Goal: Transaction & Acquisition: Purchase product/service

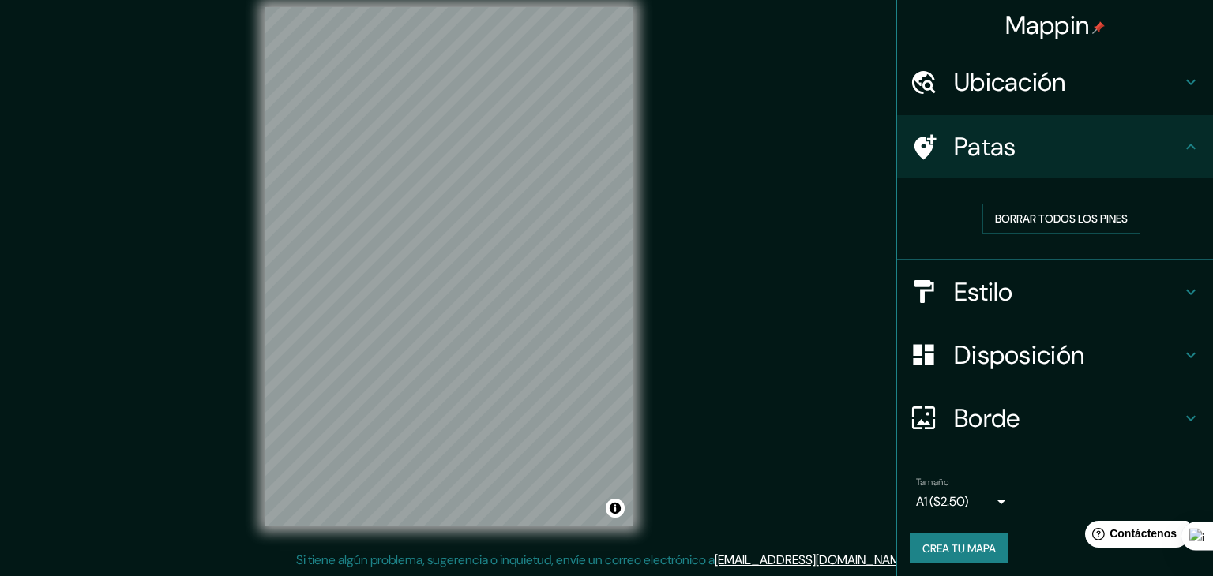
click at [947, 496] on body "Mappin Ubicación Patas Borrar todos los pines Estilo Disposición Borde Elige un…" at bounding box center [606, 270] width 1213 height 576
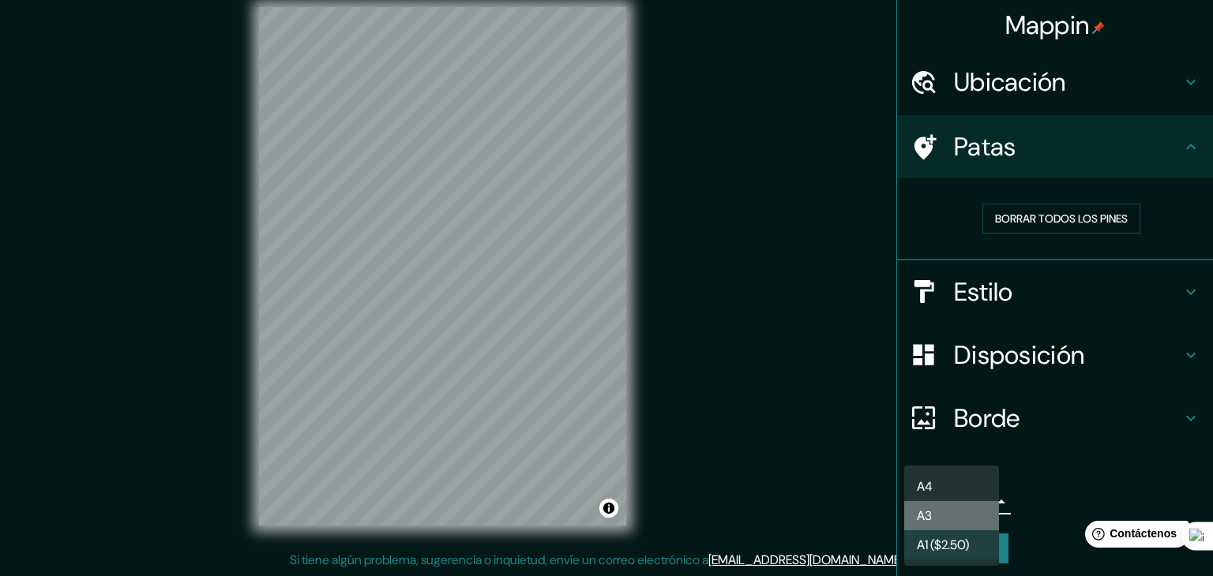
click at [944, 513] on li "A3" at bounding box center [951, 515] width 95 height 29
click at [939, 494] on body "Mappin Ubicación Patas Borrar todos los pines Estilo Disposición Borde Elige un…" at bounding box center [606, 270] width 1213 height 576
click at [941, 492] on li "A4" at bounding box center [951, 486] width 95 height 29
click at [933, 500] on body "Mappin Ubicación Patas Borrar todos los pines Estilo Disposición Borde Elige un…" at bounding box center [606, 270] width 1213 height 576
click at [963, 541] on font "A1 ($2.50)" at bounding box center [943, 545] width 52 height 17
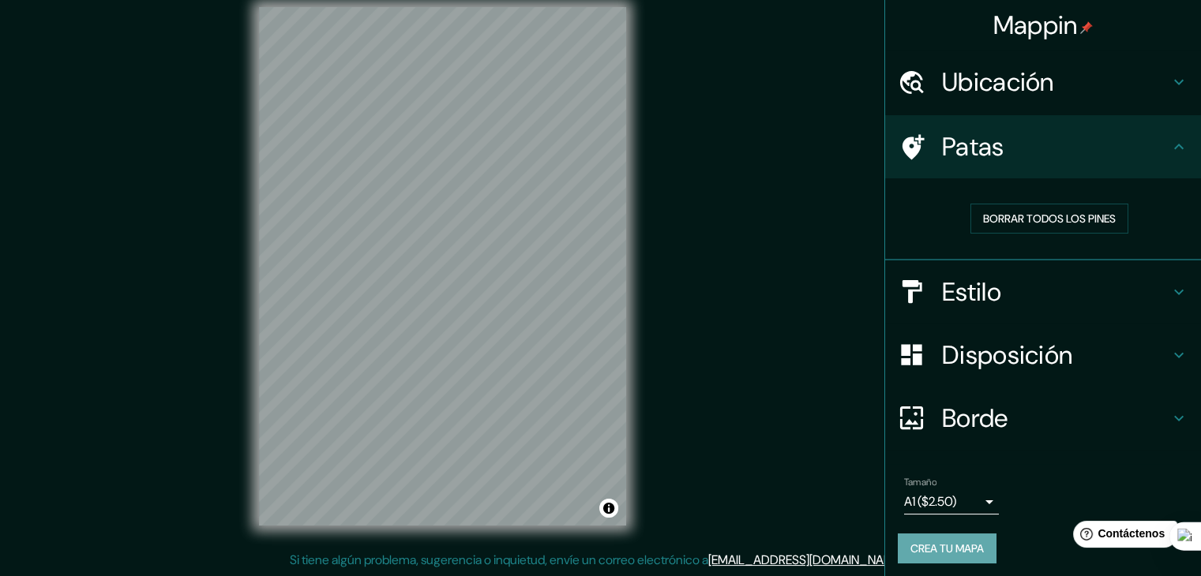
click at [962, 550] on font "Crea tu mapa" at bounding box center [947, 549] width 73 height 14
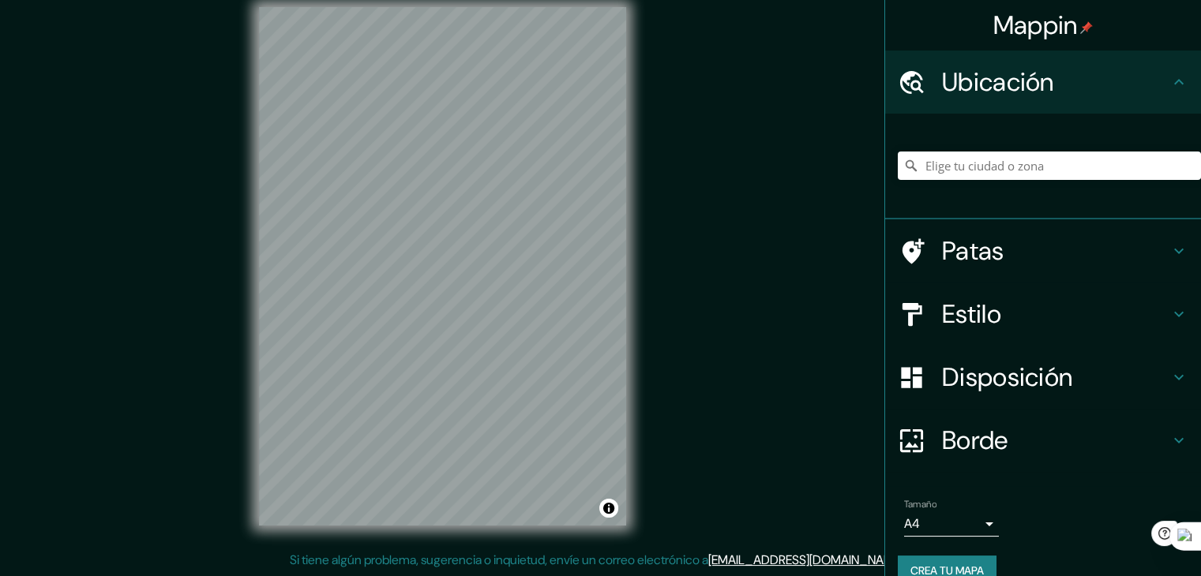
click at [948, 522] on body "Mappin Ubicación Patas Estilo Disposición Borde Elige un borde. Consejo : puede…" at bounding box center [600, 270] width 1201 height 576
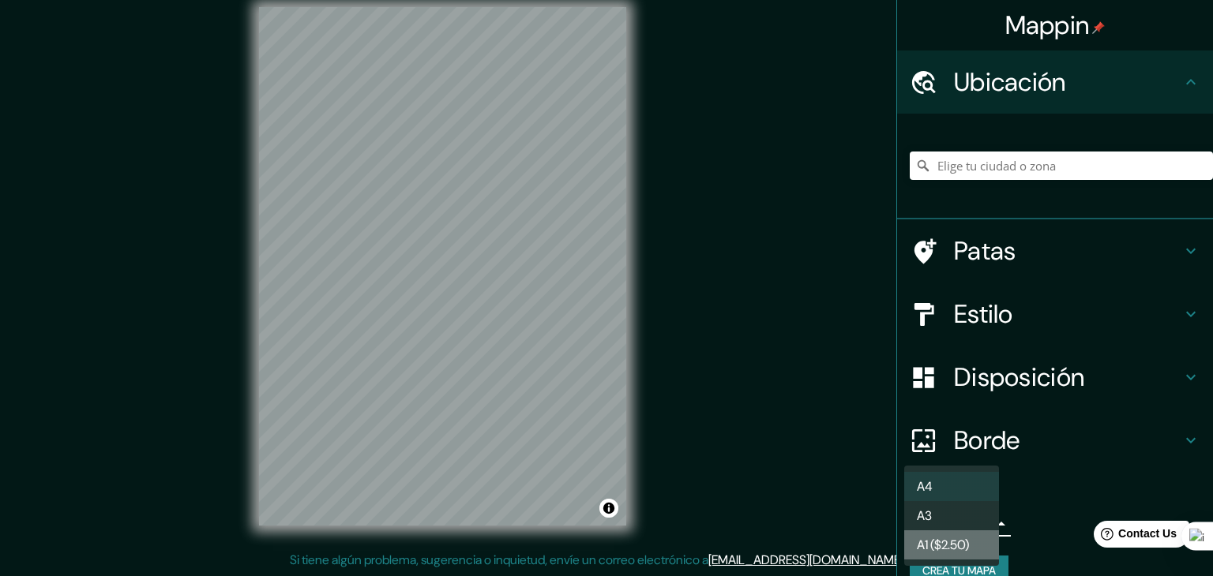
drag, startPoint x: 948, startPoint y: 522, endPoint x: 957, endPoint y: 549, distance: 28.5
click at [957, 549] on font "A1 ($2.50)" at bounding box center [943, 545] width 52 height 17
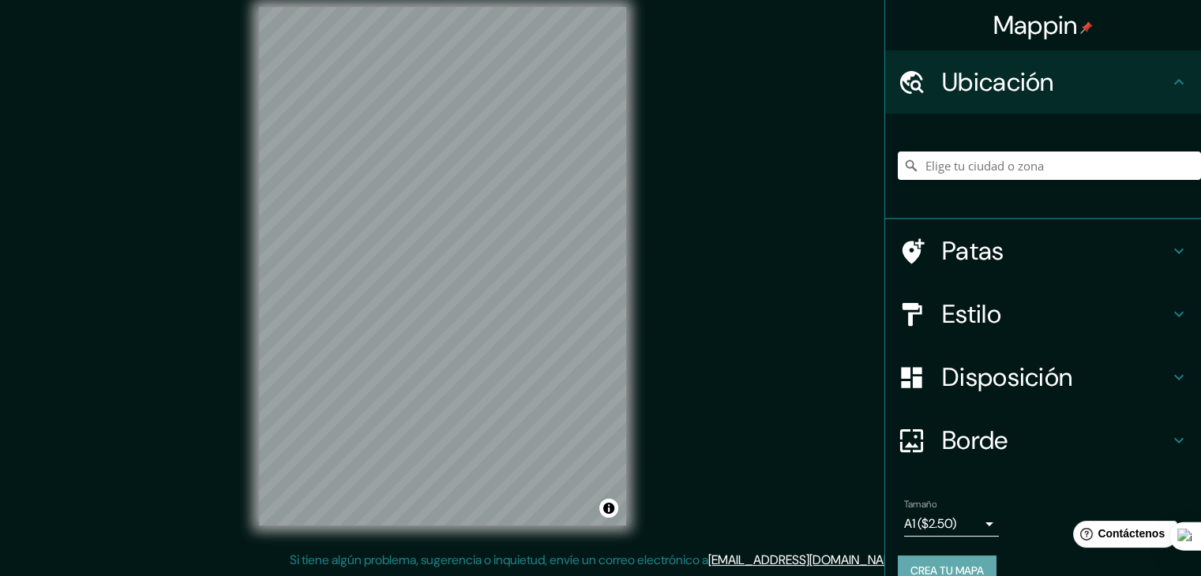
click at [941, 564] on font "Crea tu mapa" at bounding box center [947, 571] width 73 height 14
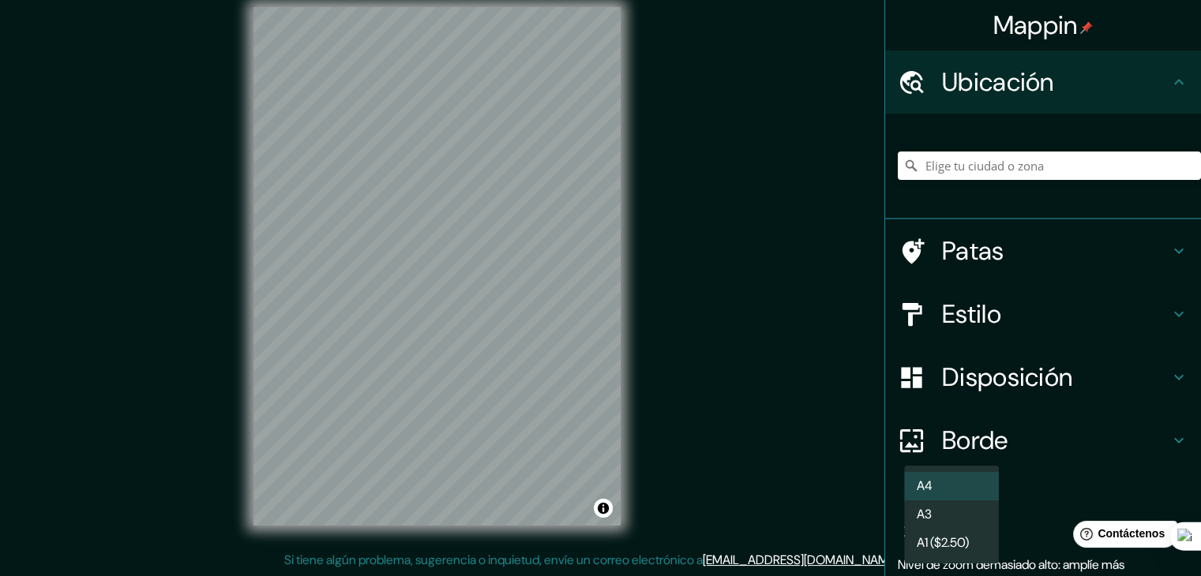
click at [949, 523] on body "Mappin Ubicación Patas Estilo Disposición Borde Elige un borde. Consejo : puede…" at bounding box center [600, 270] width 1201 height 576
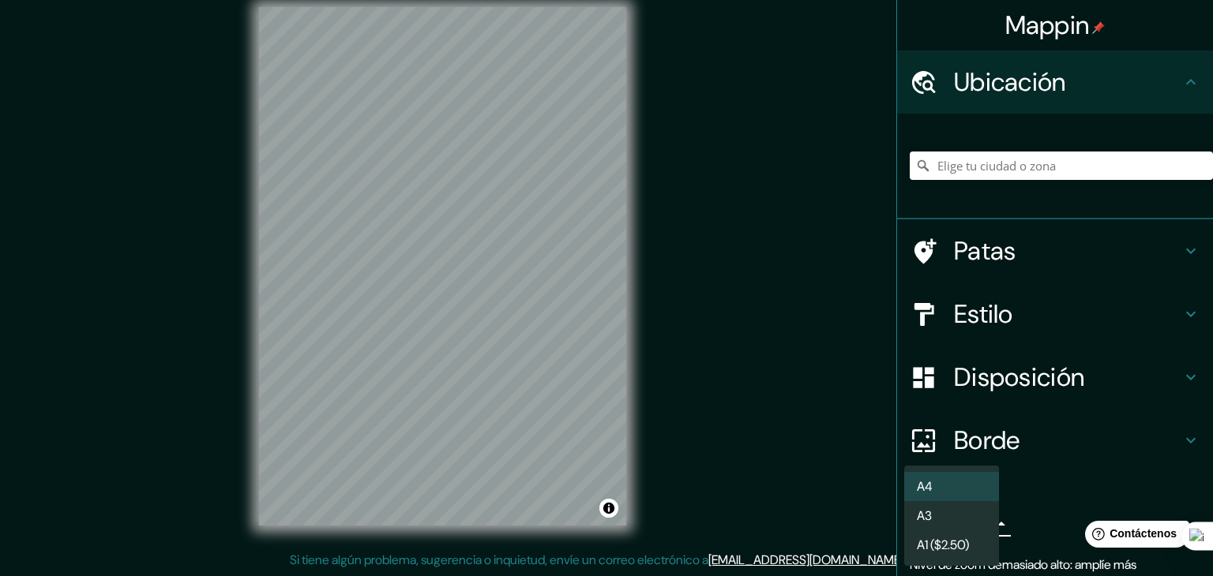
click at [948, 552] on font "A1 ($2.50)" at bounding box center [943, 545] width 52 height 17
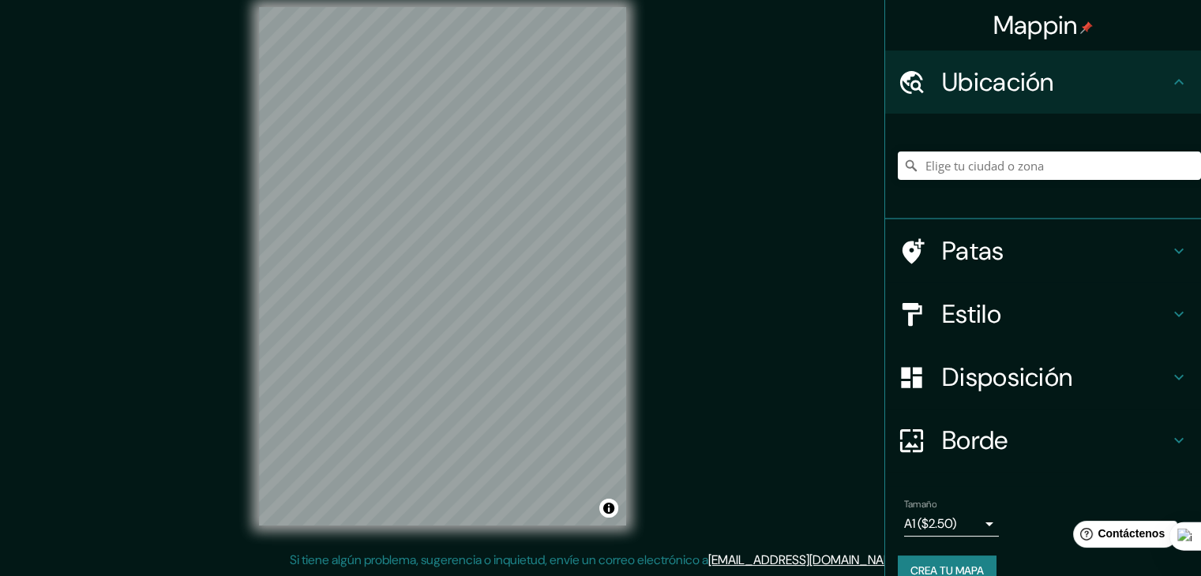
click at [973, 309] on font "Estilo" at bounding box center [971, 314] width 59 height 33
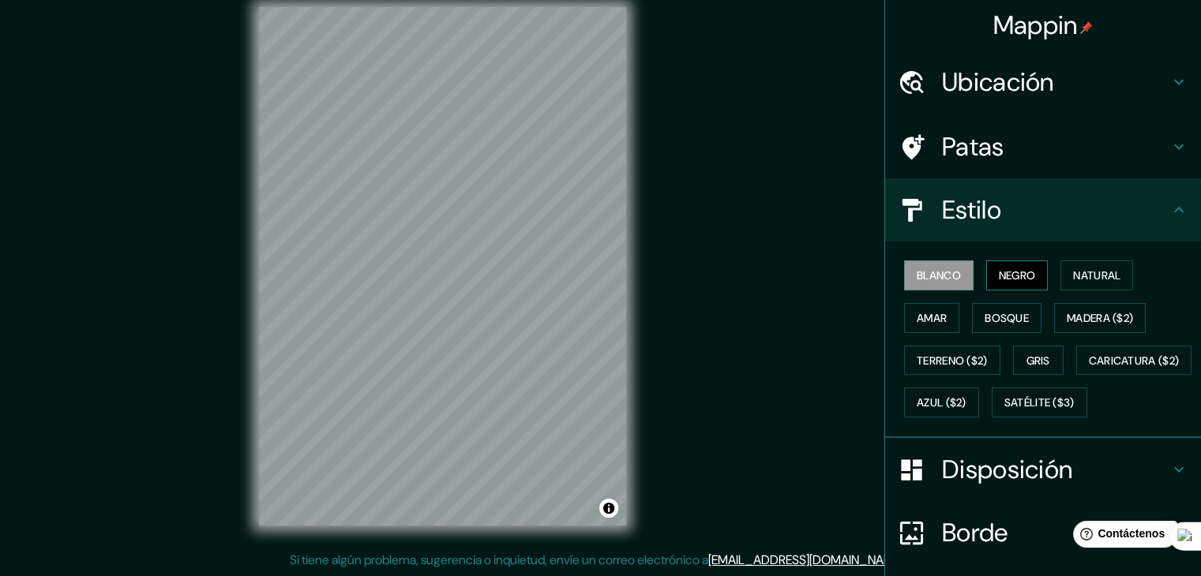
drag, startPoint x: 1004, startPoint y: 263, endPoint x: 1031, endPoint y: 276, distance: 29.3
click at [1005, 263] on button "Negro" at bounding box center [1017, 276] width 62 height 30
click at [1079, 272] on font "Natural" at bounding box center [1096, 275] width 47 height 14
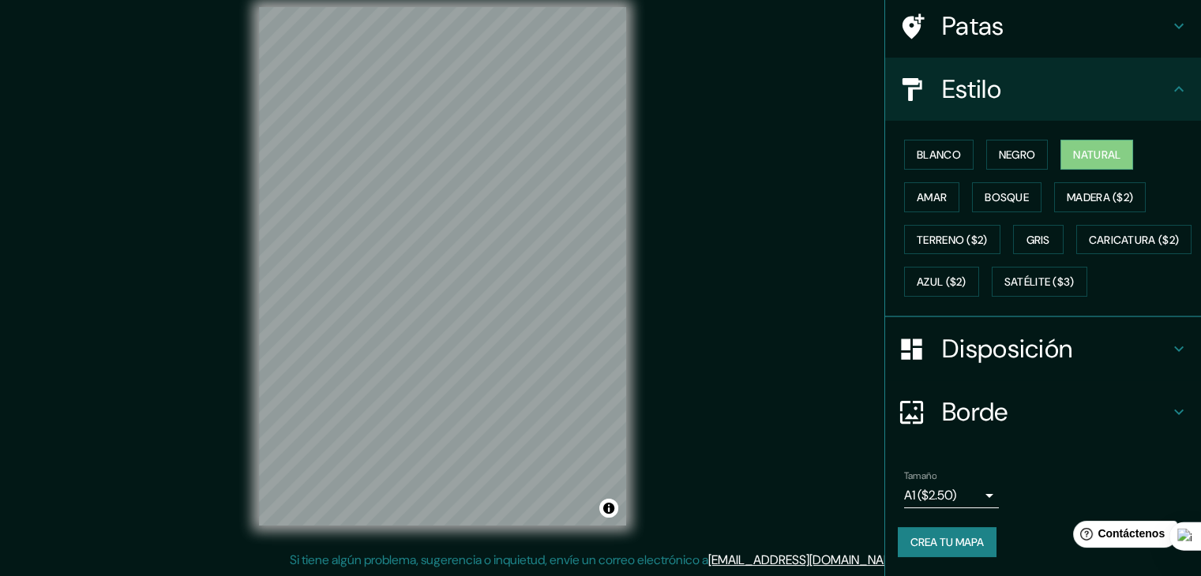
scroll to position [160, 0]
click at [948, 543] on font "Crea tu mapa" at bounding box center [947, 542] width 73 height 14
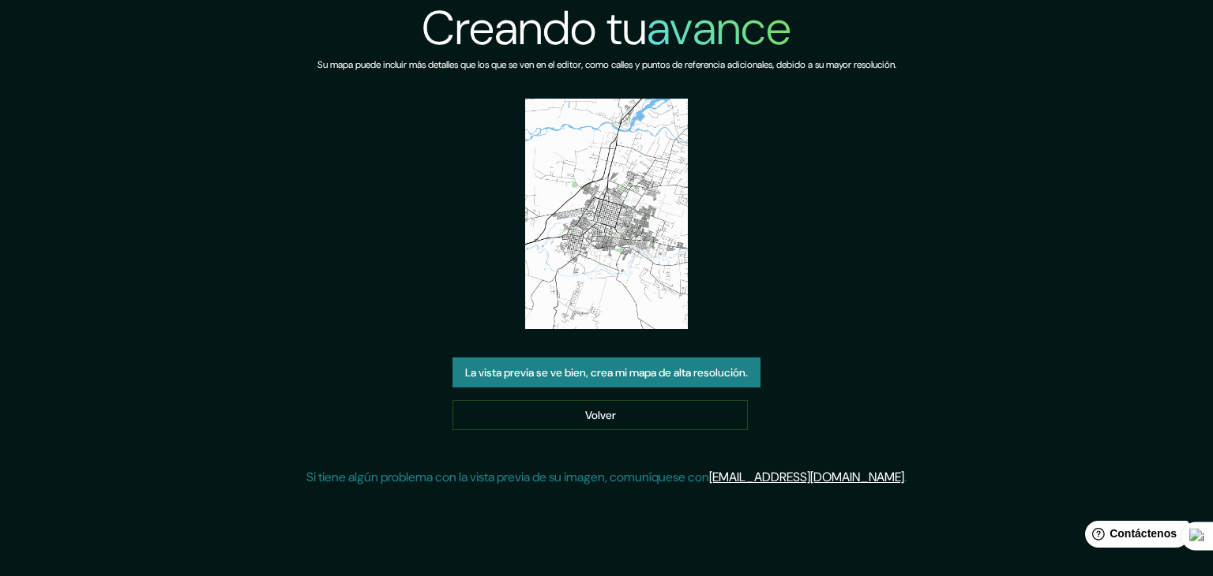
click at [616, 371] on font "La vista previa se ve bien, crea mi mapa de alta resolución." at bounding box center [606, 373] width 283 height 14
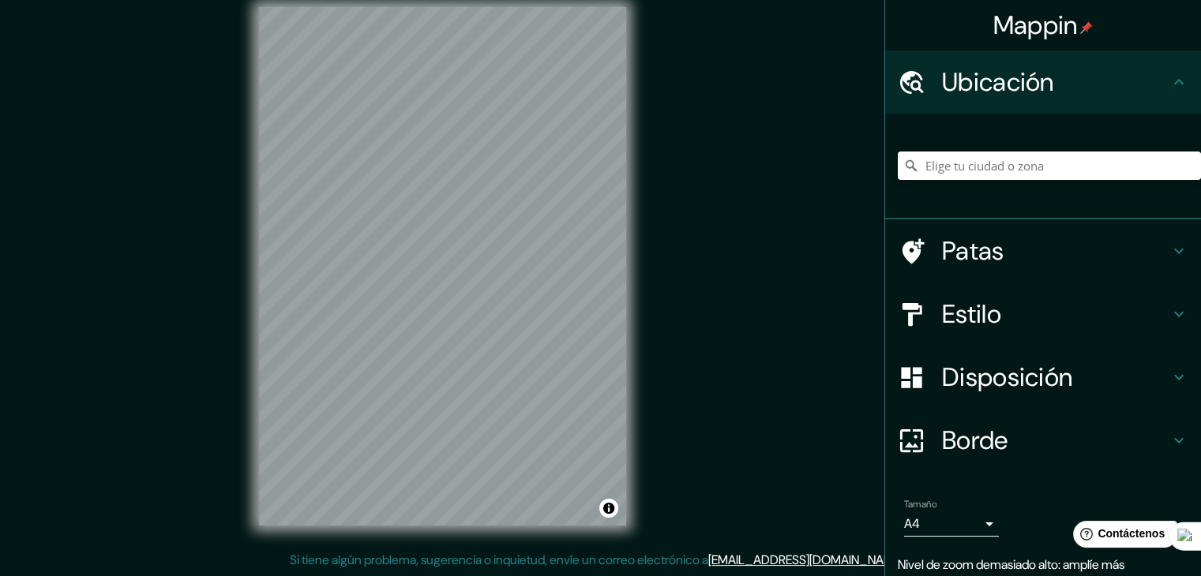
click at [961, 525] on body "Mappin Ubicación Patas Estilo Disposición Borde Elige un borde. Consejo : puede…" at bounding box center [600, 270] width 1201 height 576
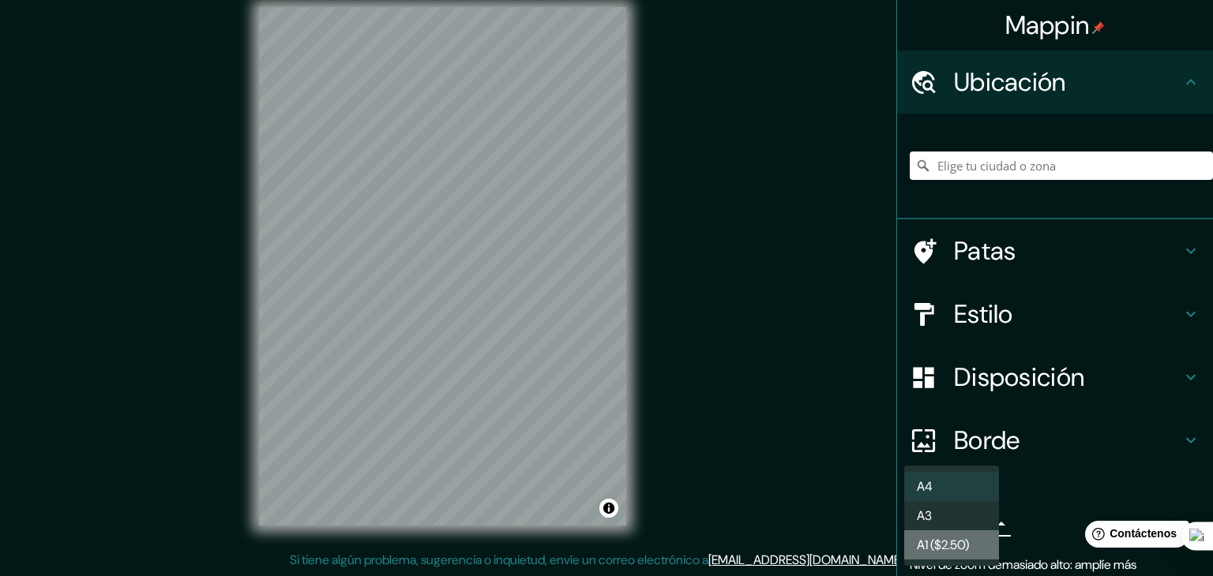
click at [951, 550] on font "A1 ($2.50)" at bounding box center [943, 545] width 52 height 17
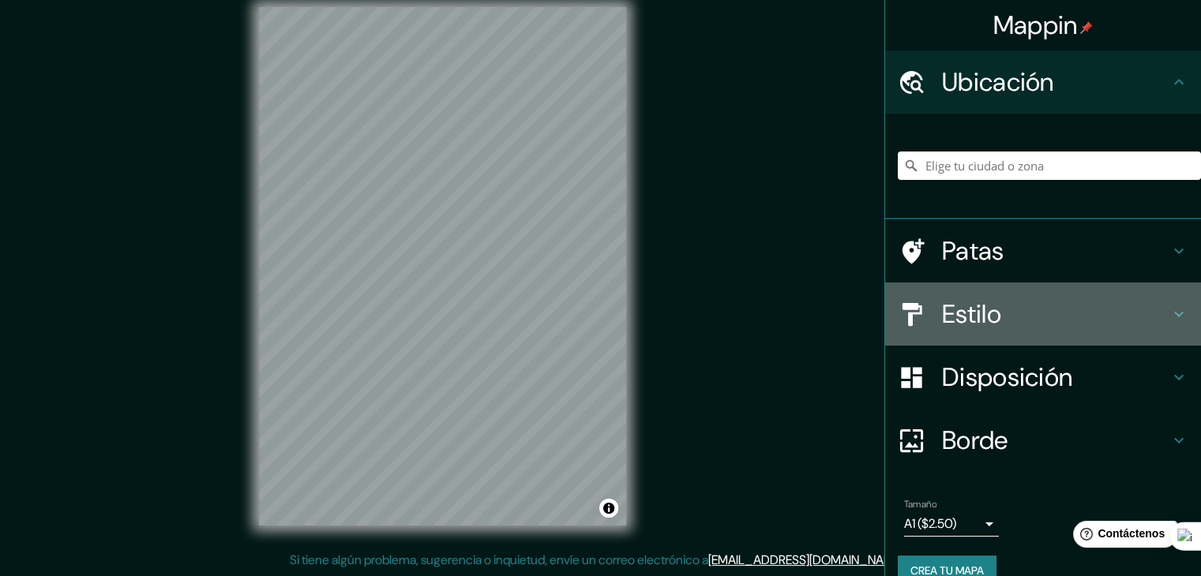
click at [1027, 302] on h4 "Estilo" at bounding box center [1055, 315] width 227 height 32
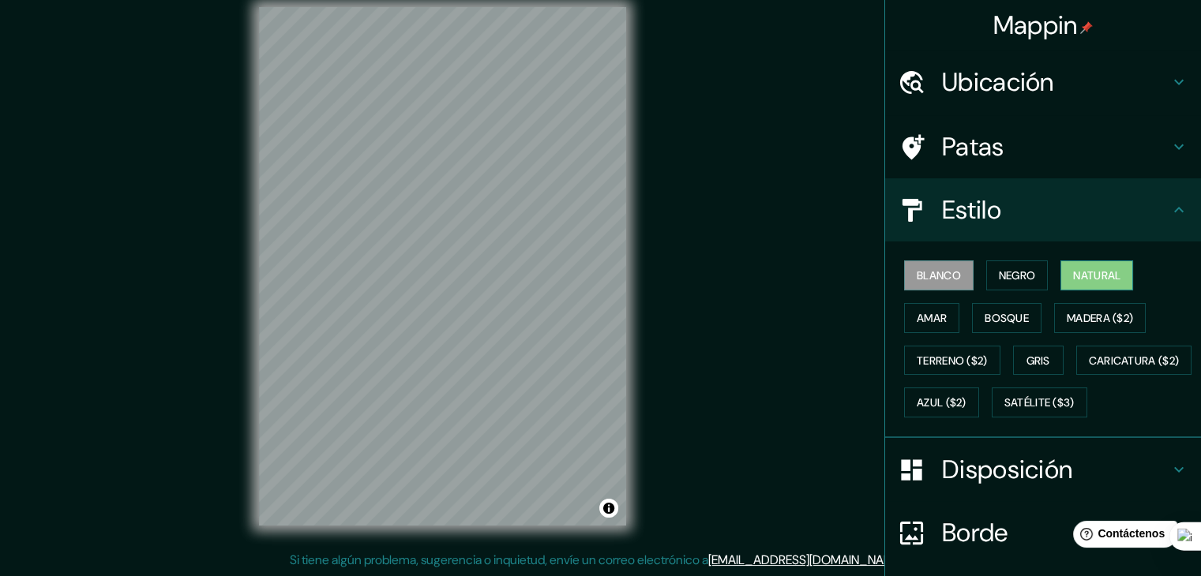
click at [1061, 278] on button "Natural" at bounding box center [1097, 276] width 73 height 30
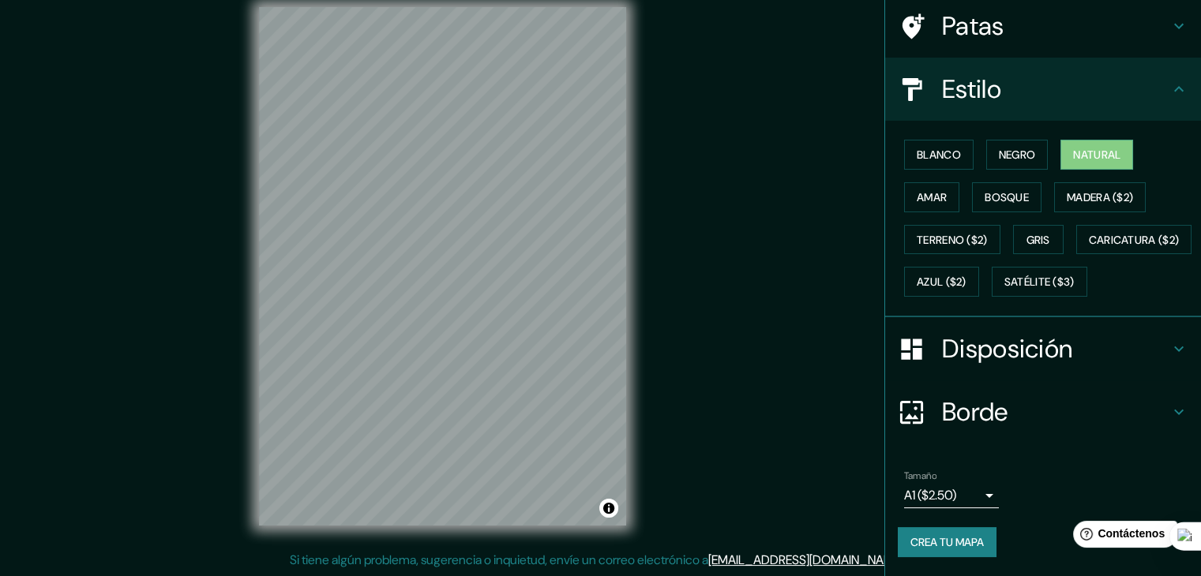
scroll to position [160, 0]
click at [942, 417] on font "Borde" at bounding box center [975, 412] width 66 height 33
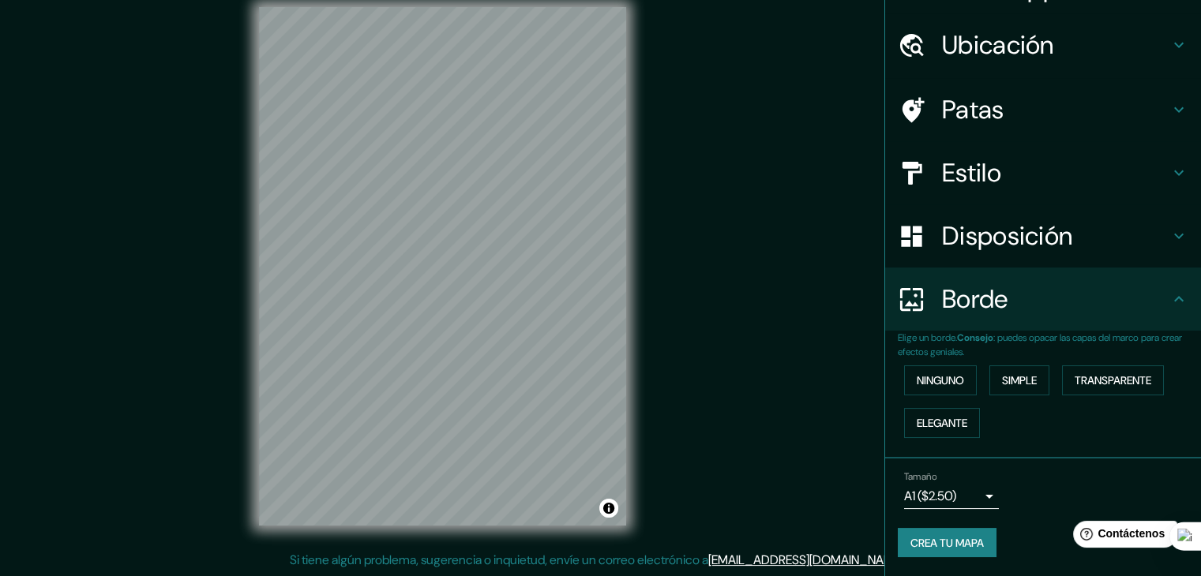
scroll to position [36, 0]
click at [989, 326] on div "Borde" at bounding box center [1043, 300] width 316 height 63
click at [613, 509] on button "Activar o desactivar atribución" at bounding box center [608, 508] width 19 height 19
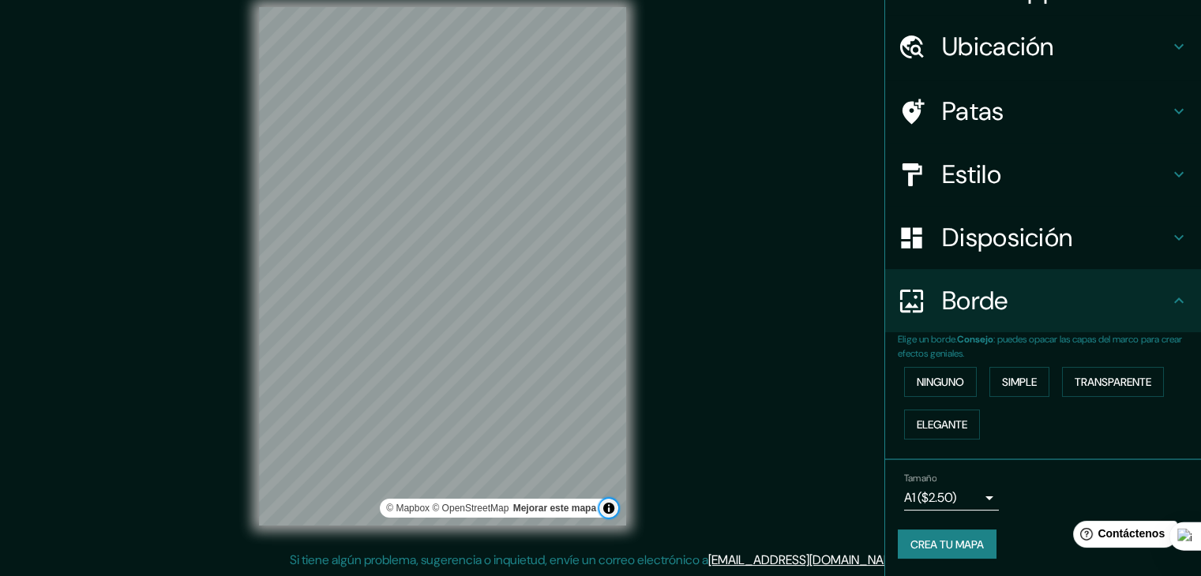
click at [613, 509] on button "Activar o desactivar atribución" at bounding box center [608, 508] width 19 height 19
click at [948, 60] on font "Ubicación" at bounding box center [998, 46] width 112 height 33
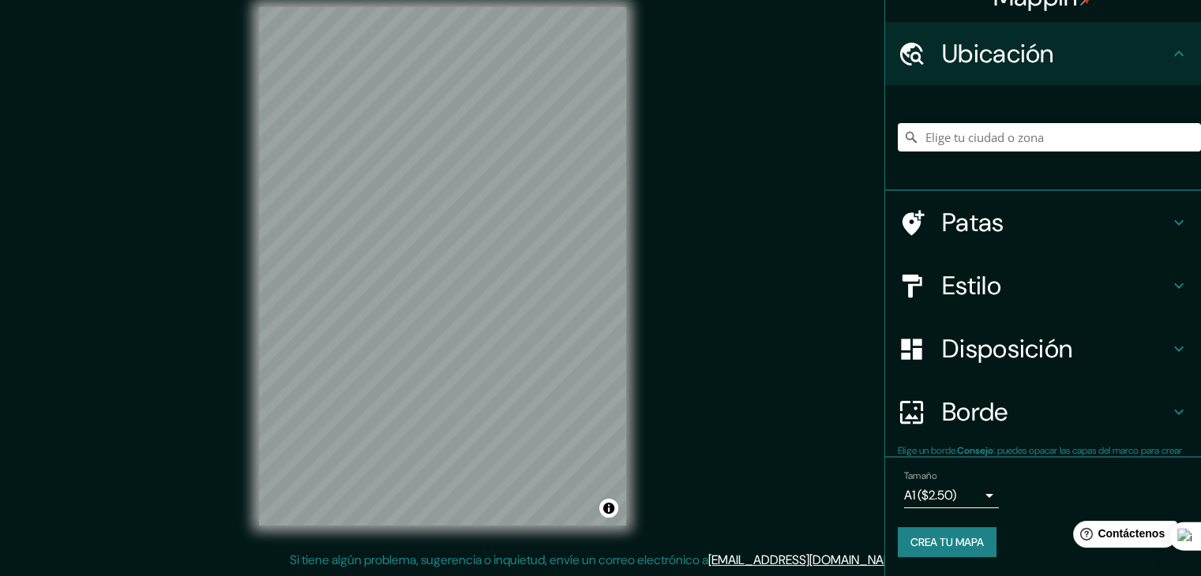
scroll to position [28, 0]
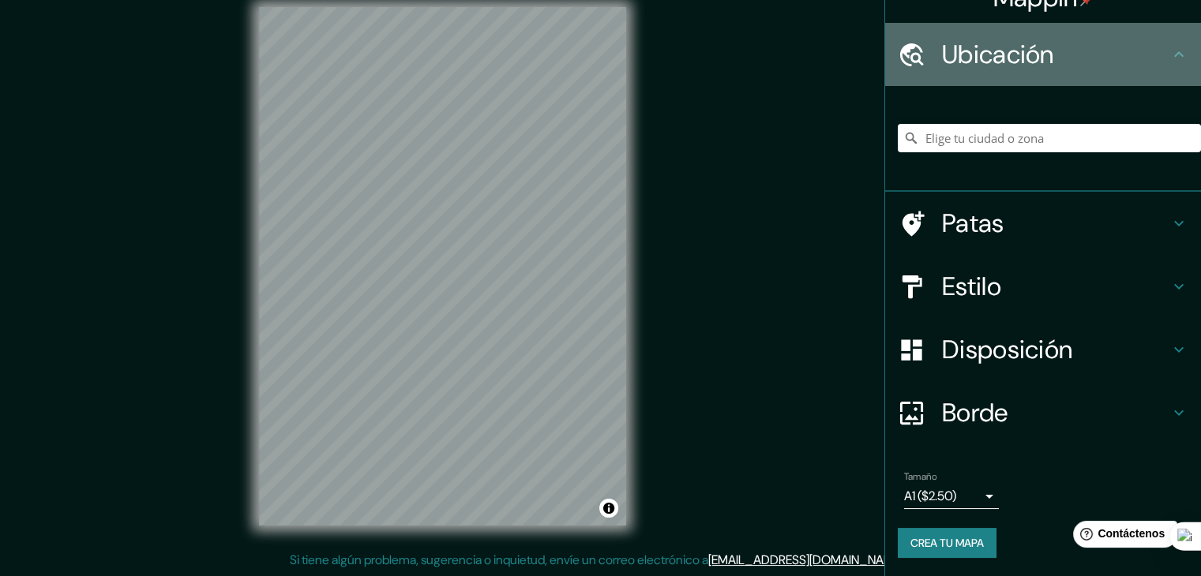
click at [947, 54] on font "Ubicación" at bounding box center [998, 54] width 112 height 33
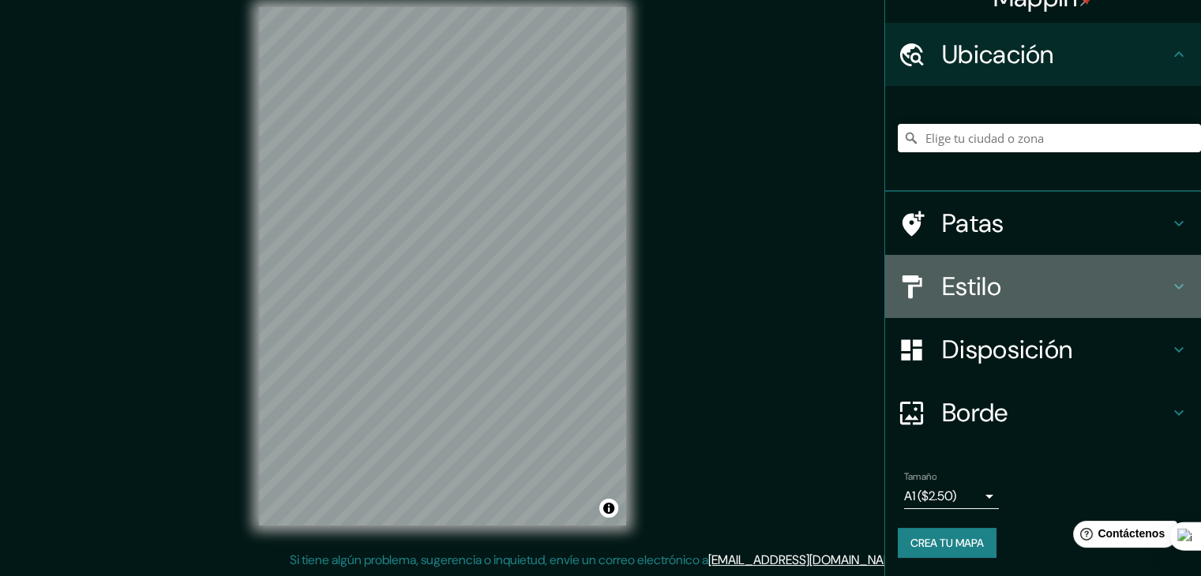
click at [1053, 283] on h4 "Estilo" at bounding box center [1055, 287] width 227 height 32
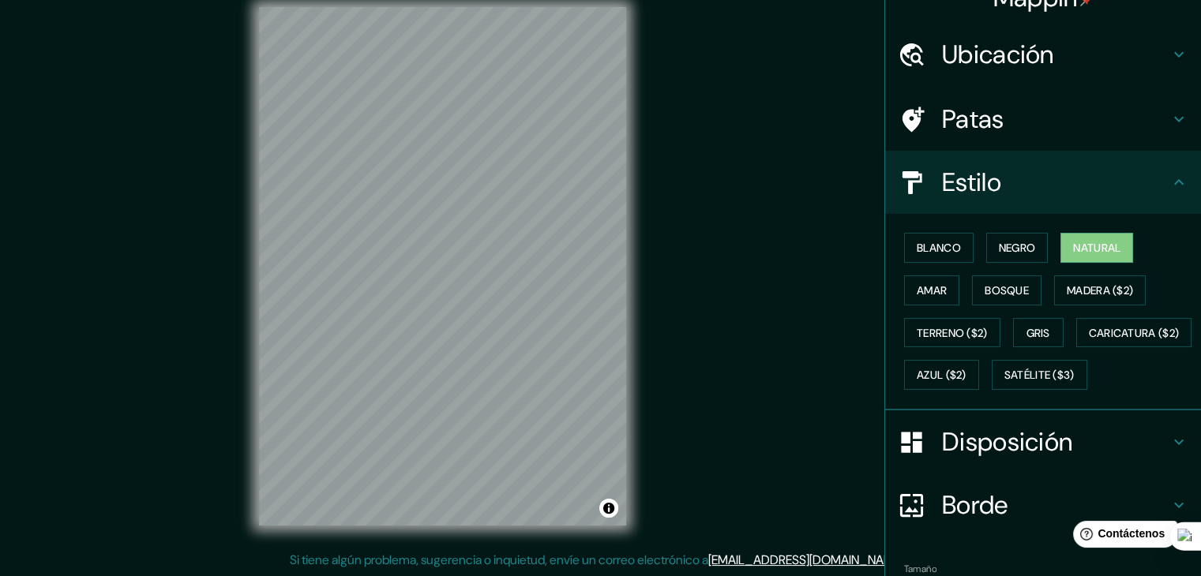
click at [1008, 175] on h4 "Estilo" at bounding box center [1055, 183] width 227 height 32
click at [1175, 188] on icon at bounding box center [1179, 182] width 19 height 19
click at [1138, 458] on h4 "Disposición" at bounding box center [1055, 442] width 227 height 32
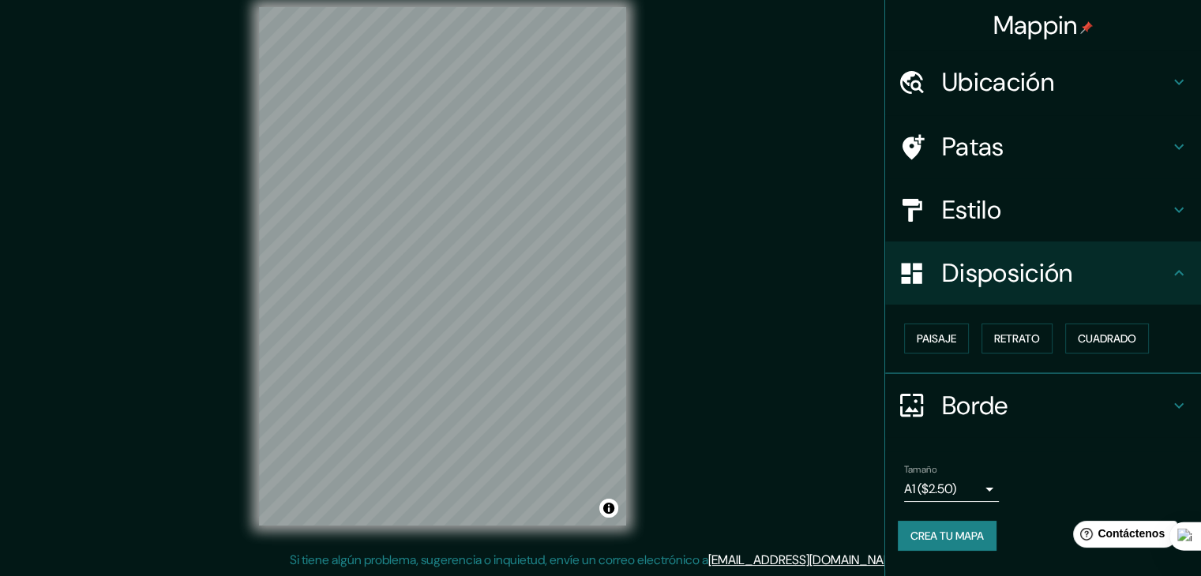
scroll to position [0, 0]
click at [954, 338] on font "Paisaje" at bounding box center [936, 339] width 39 height 14
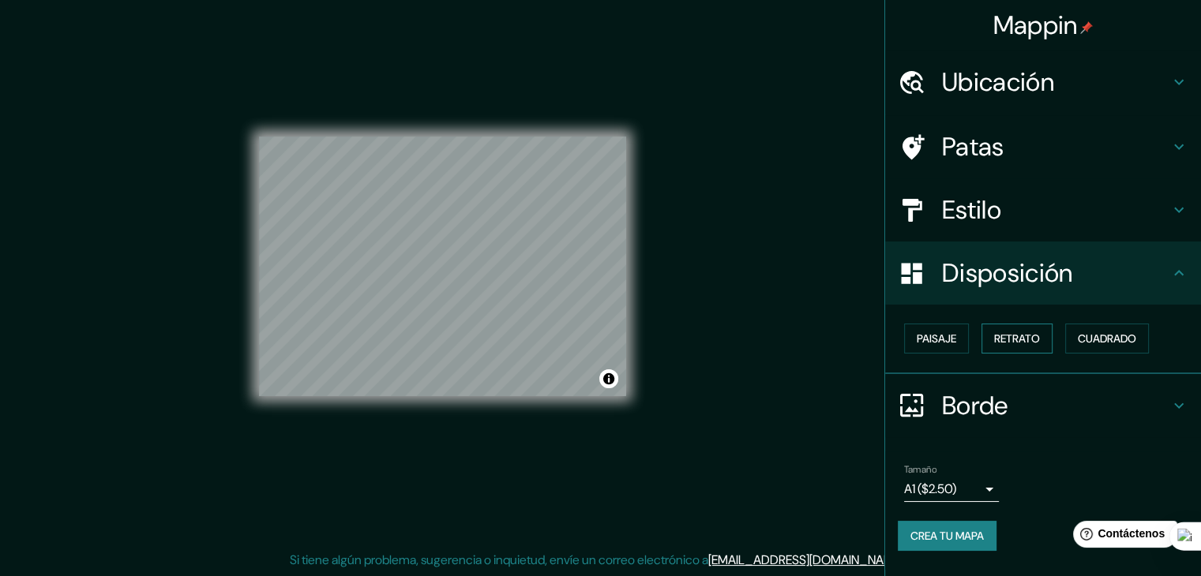
click at [1020, 336] on font "Retrato" at bounding box center [1017, 339] width 46 height 14
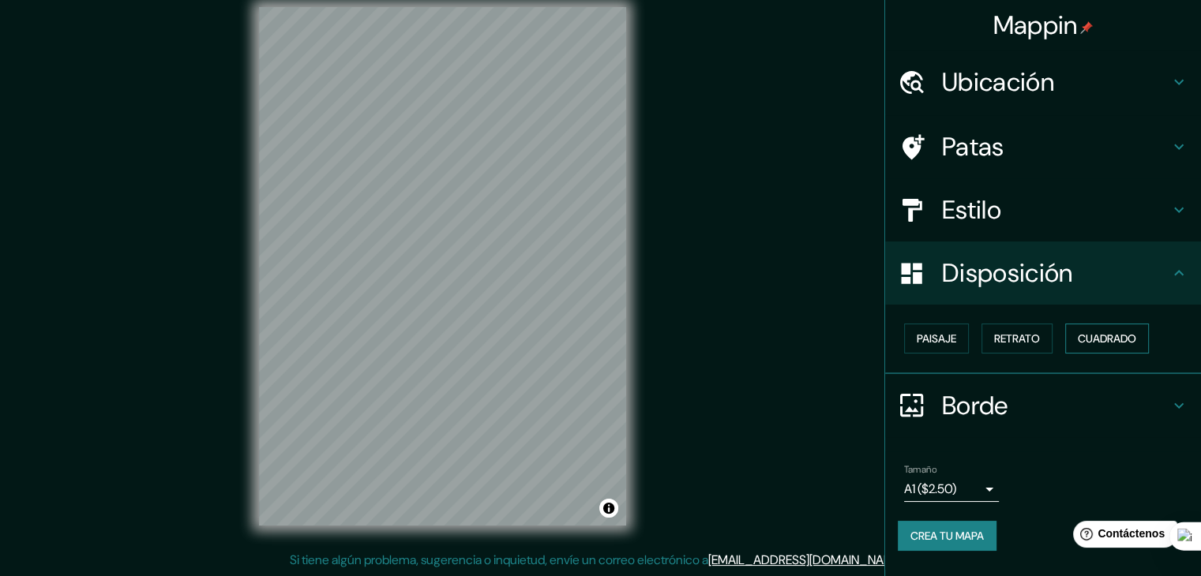
click at [1101, 339] on font "Cuadrado" at bounding box center [1107, 339] width 58 height 14
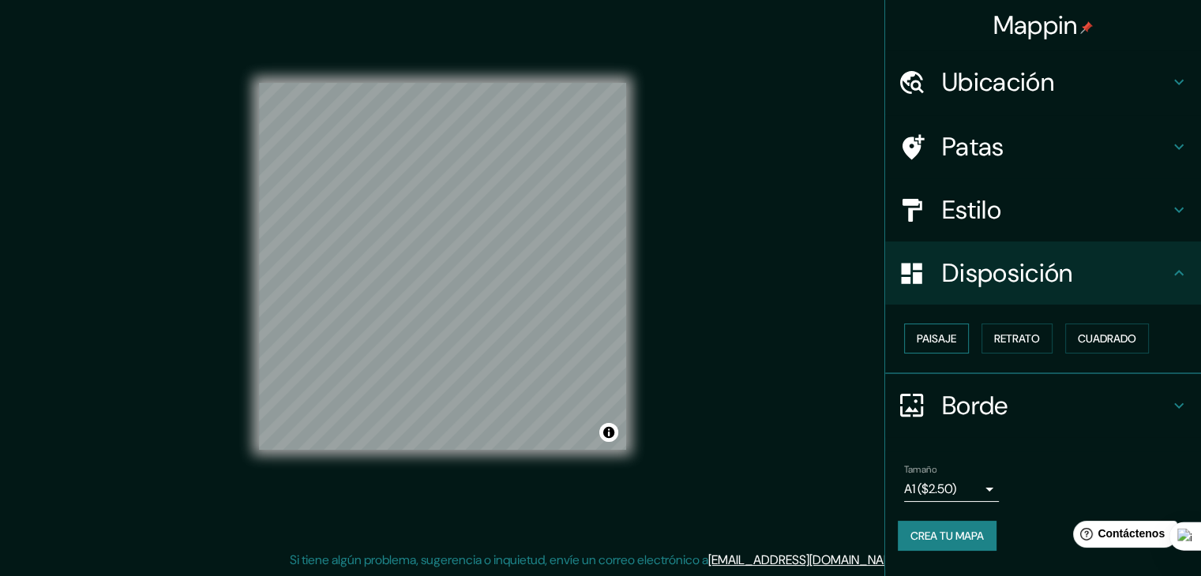
click at [944, 333] on font "Paisaje" at bounding box center [936, 339] width 39 height 14
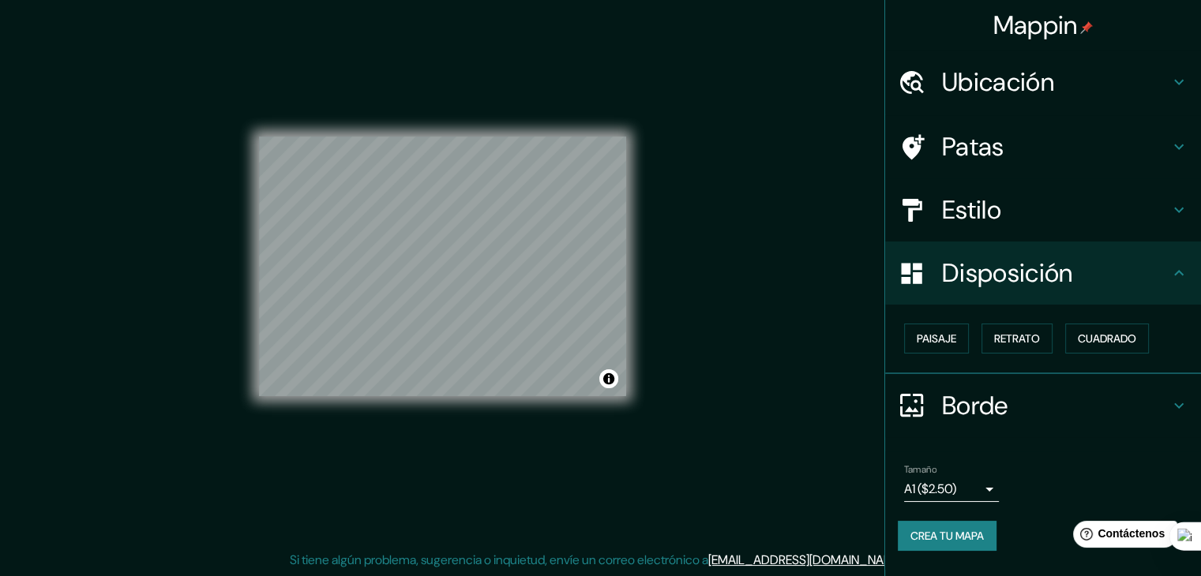
click at [944, 494] on body "Mappin Ubicación Patas Estilo Disposición Paisaje Retrato Cuadrado Borde Elige …" at bounding box center [600, 270] width 1201 height 576
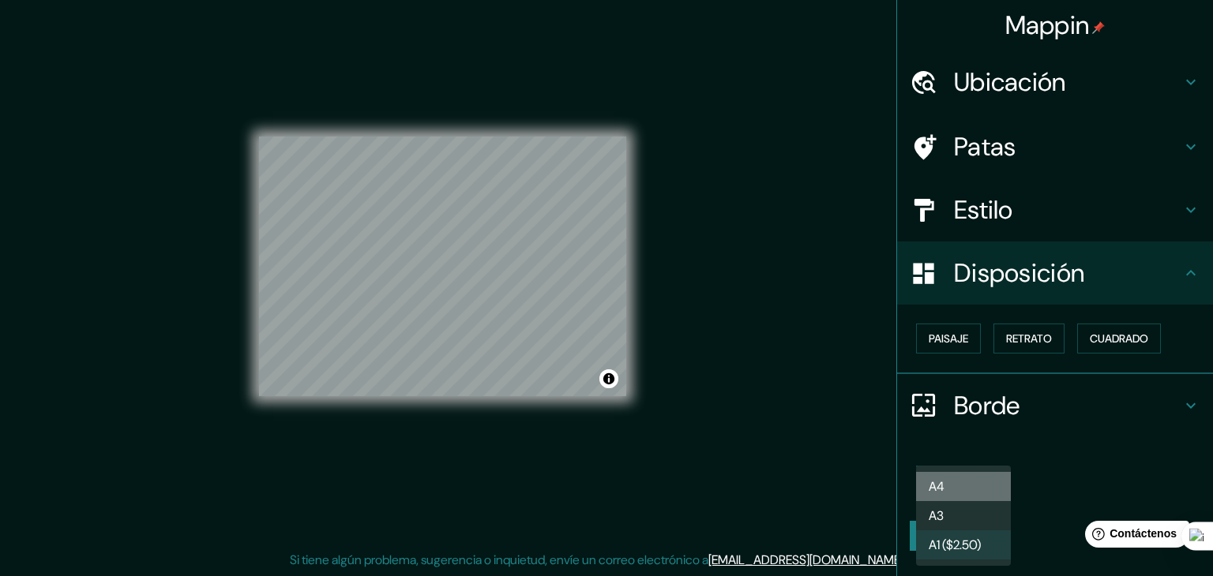
click at [950, 479] on li "A4" at bounding box center [963, 486] width 95 height 29
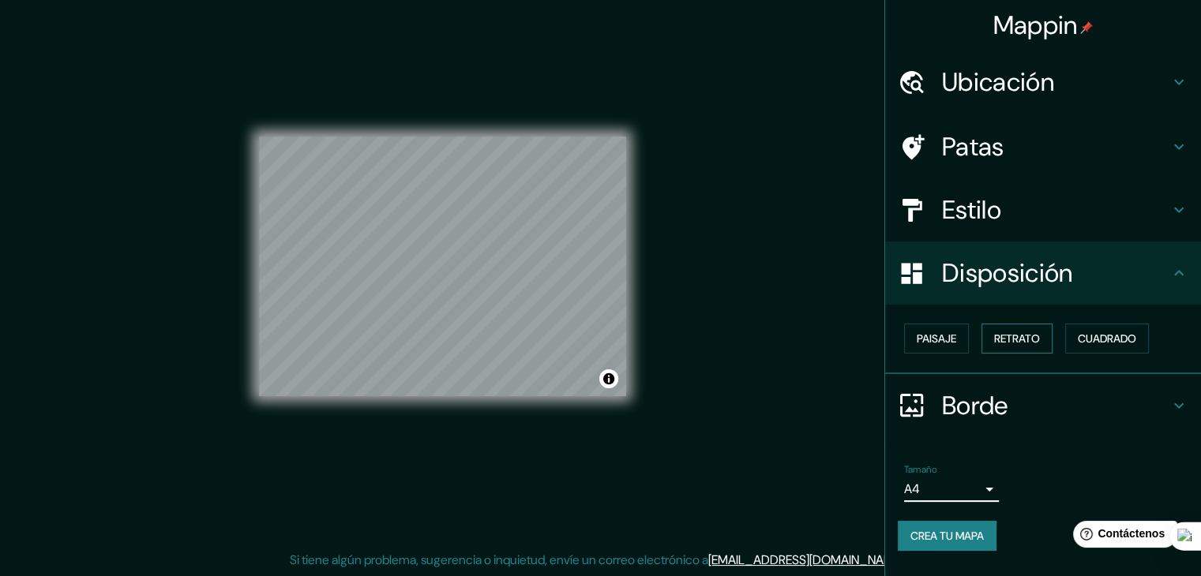
click at [1034, 332] on font "Retrato" at bounding box center [1017, 339] width 46 height 14
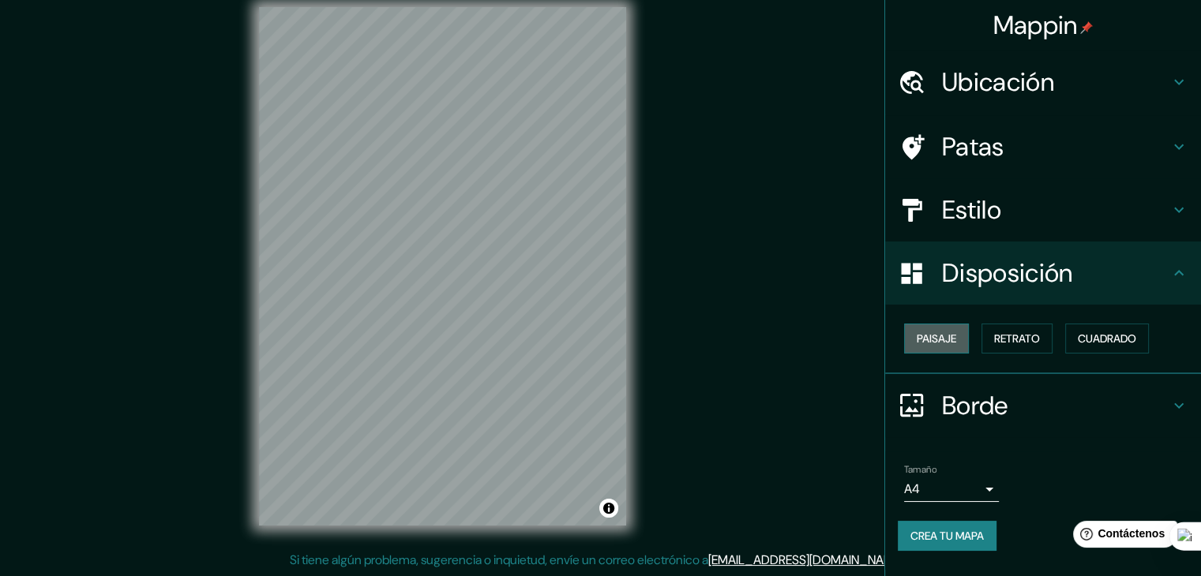
click at [952, 329] on font "Paisaje" at bounding box center [936, 339] width 39 height 21
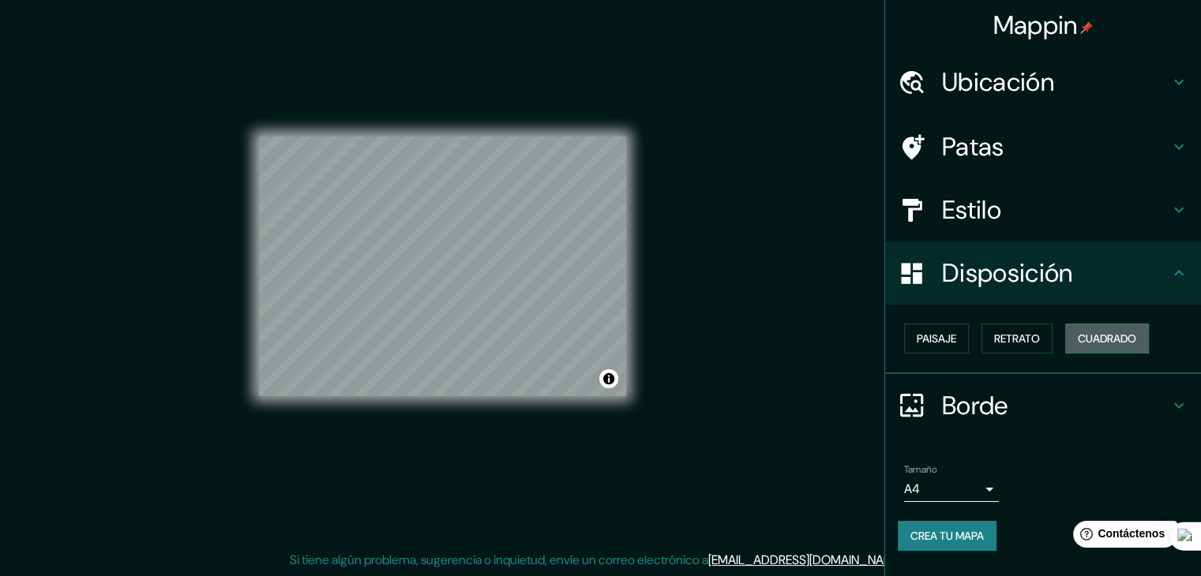
click at [1130, 340] on font "Cuadrado" at bounding box center [1107, 339] width 58 height 14
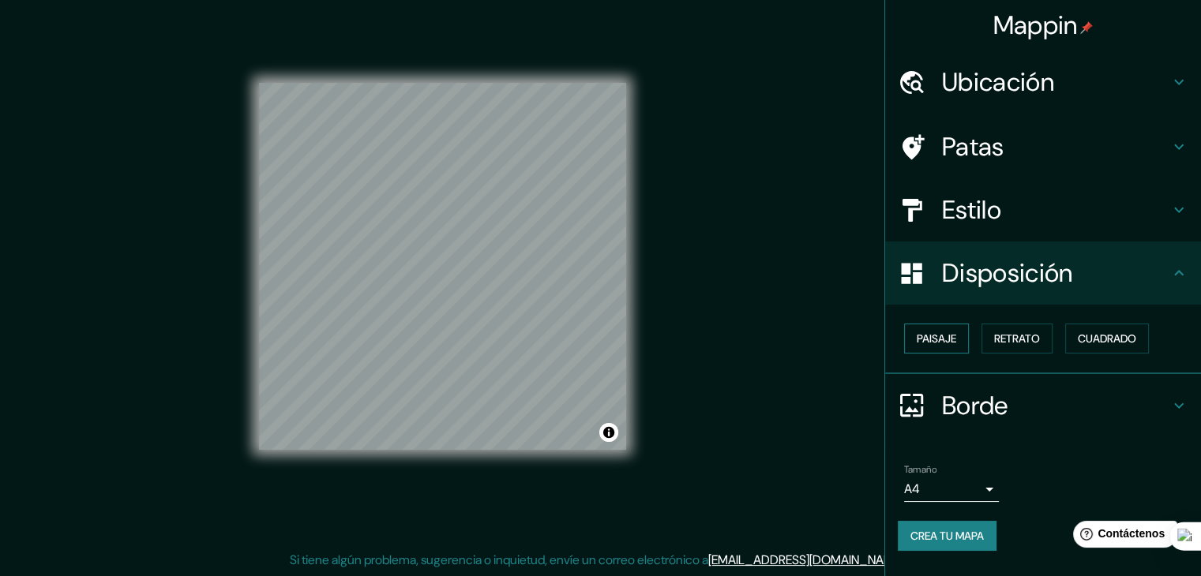
click at [922, 336] on font "Paisaje" at bounding box center [936, 339] width 39 height 14
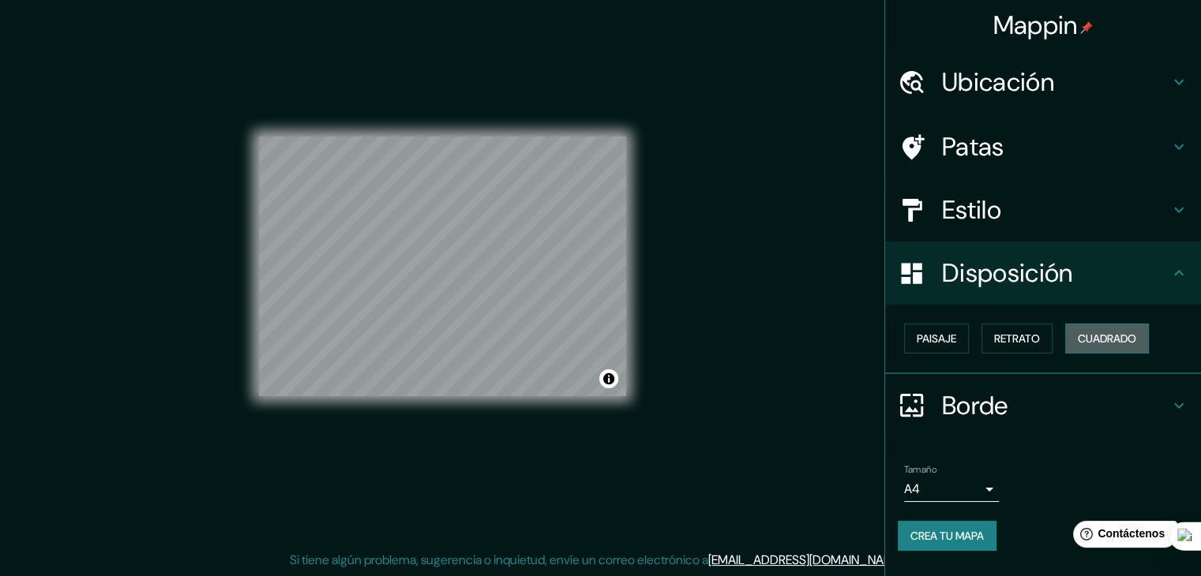
click at [1125, 341] on font "Cuadrado" at bounding box center [1107, 339] width 58 height 14
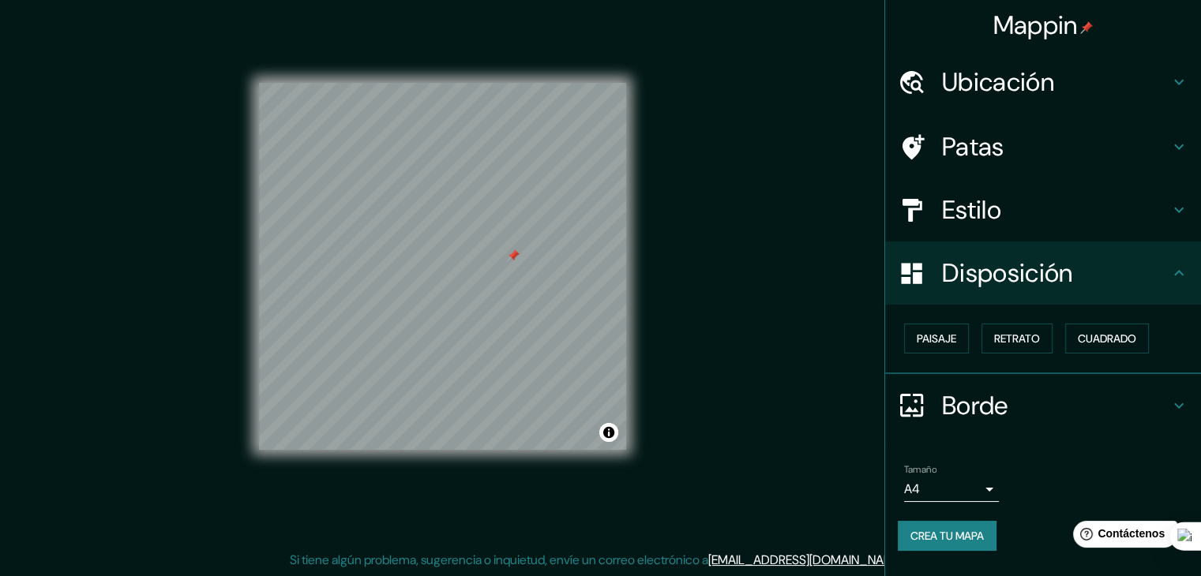
click at [1002, 141] on font "Patas" at bounding box center [973, 146] width 62 height 33
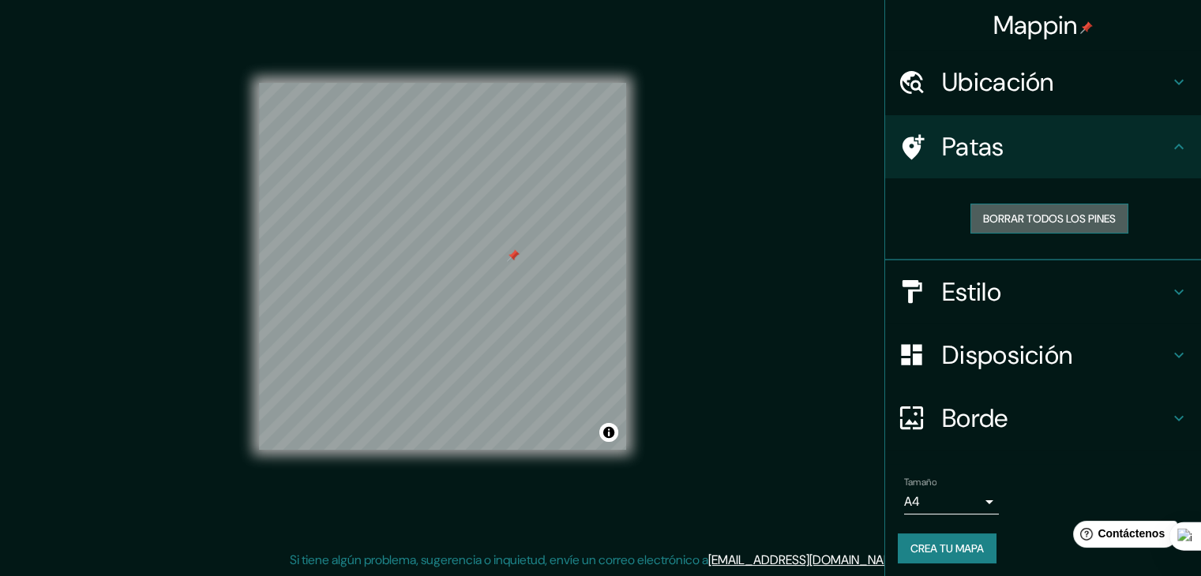
click at [997, 219] on font "Borrar todos los pines" at bounding box center [1049, 219] width 133 height 14
click at [991, 411] on font "Borde" at bounding box center [975, 418] width 66 height 33
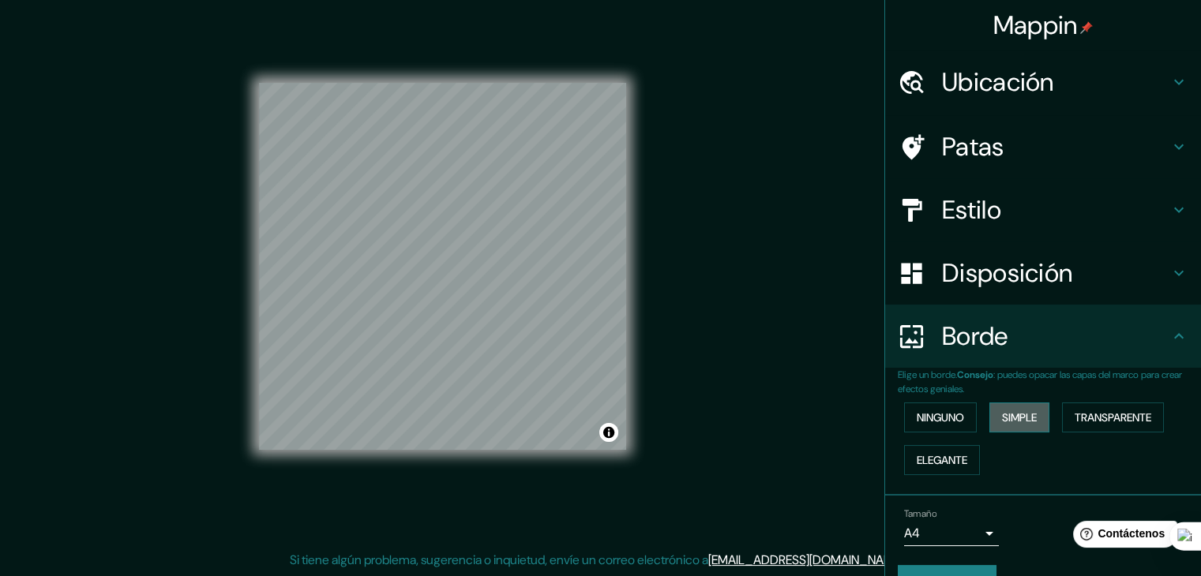
click at [1002, 412] on font "Simple" at bounding box center [1019, 418] width 35 height 14
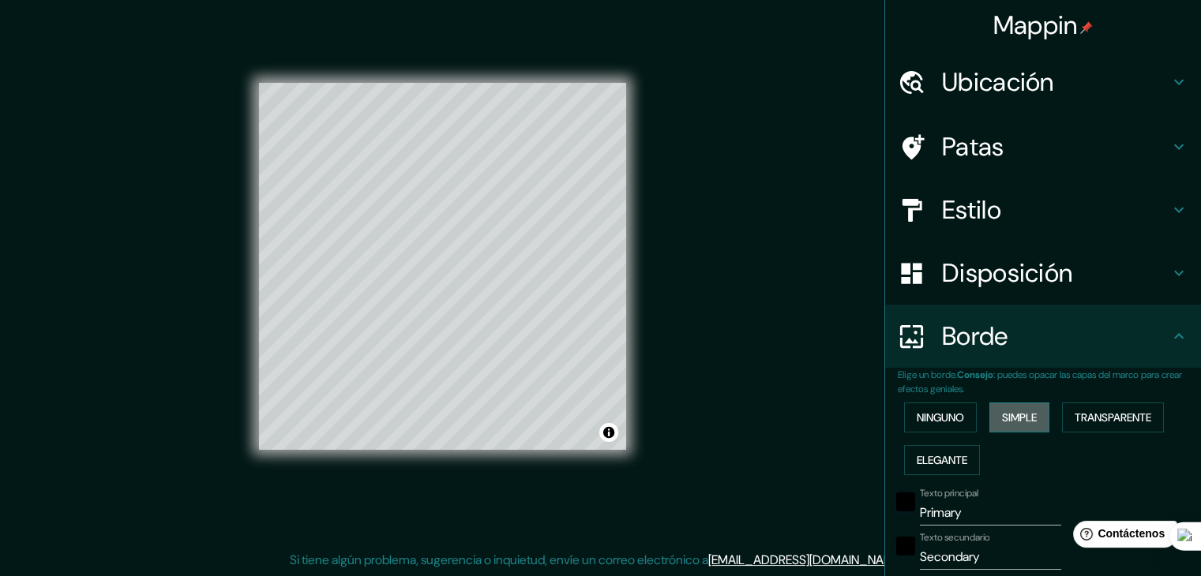
click at [1002, 412] on font "Simple" at bounding box center [1019, 418] width 35 height 14
type input "37"
click at [1170, 329] on icon at bounding box center [1179, 336] width 19 height 19
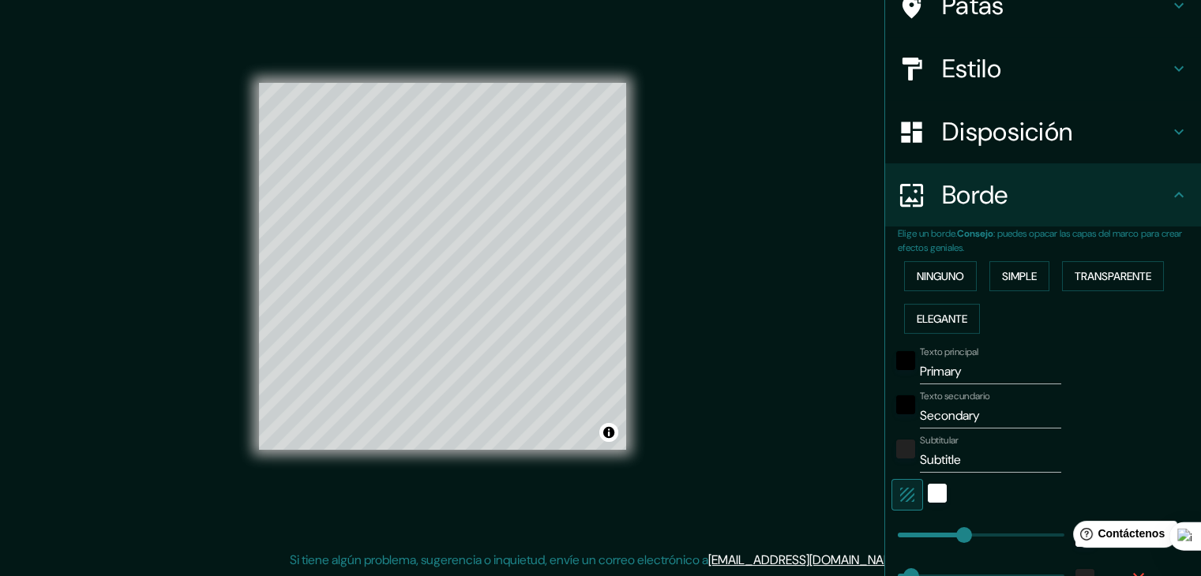
scroll to position [237, 0]
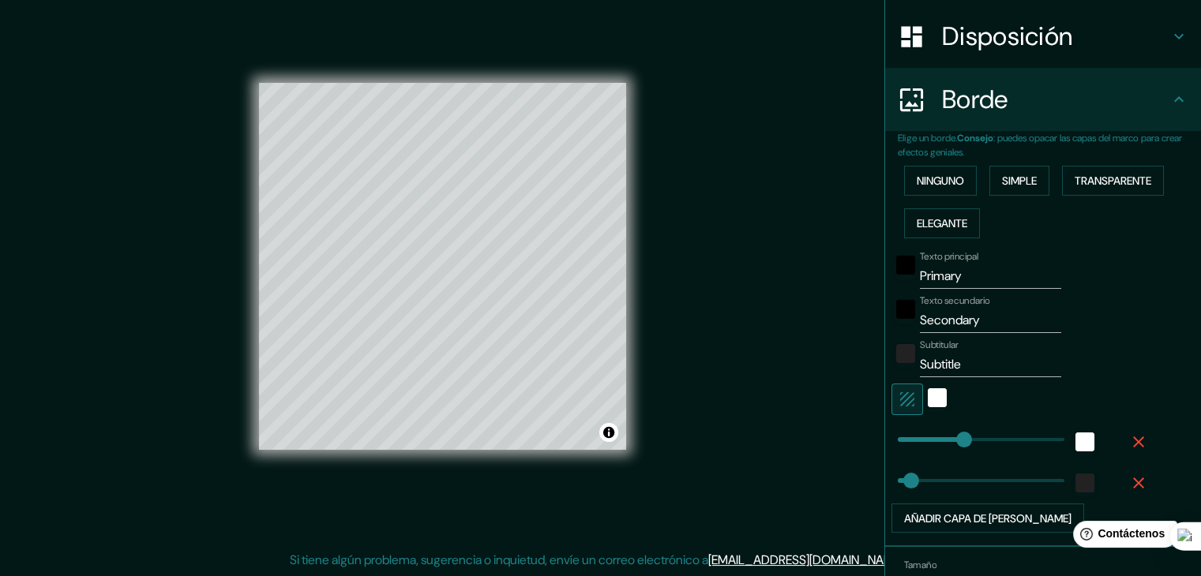
click at [1174, 99] on icon at bounding box center [1178, 99] width 9 height 6
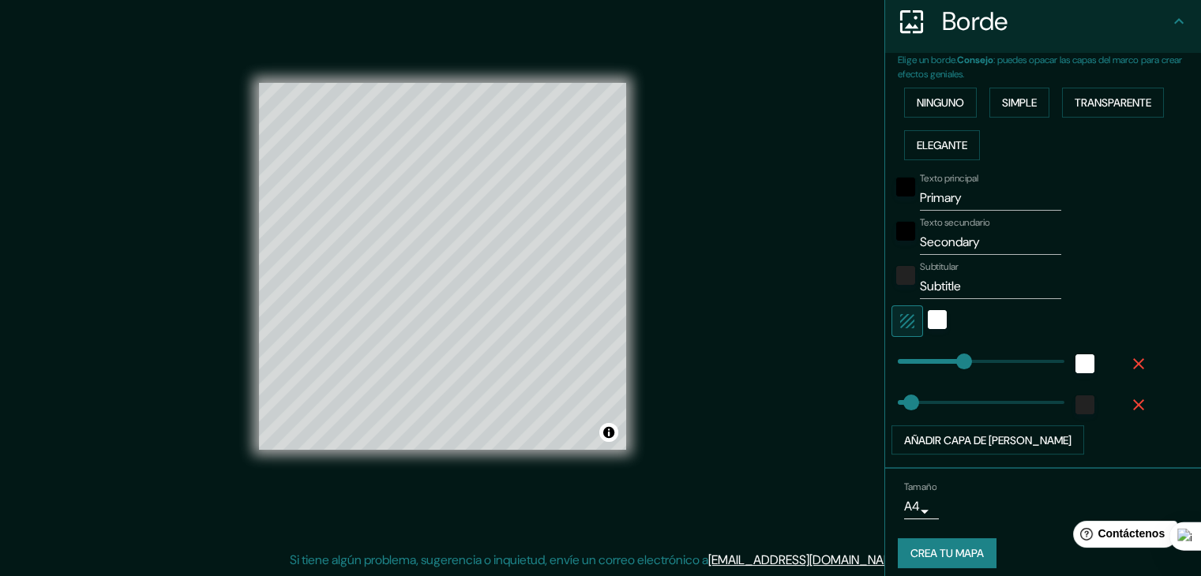
scroll to position [324, 0]
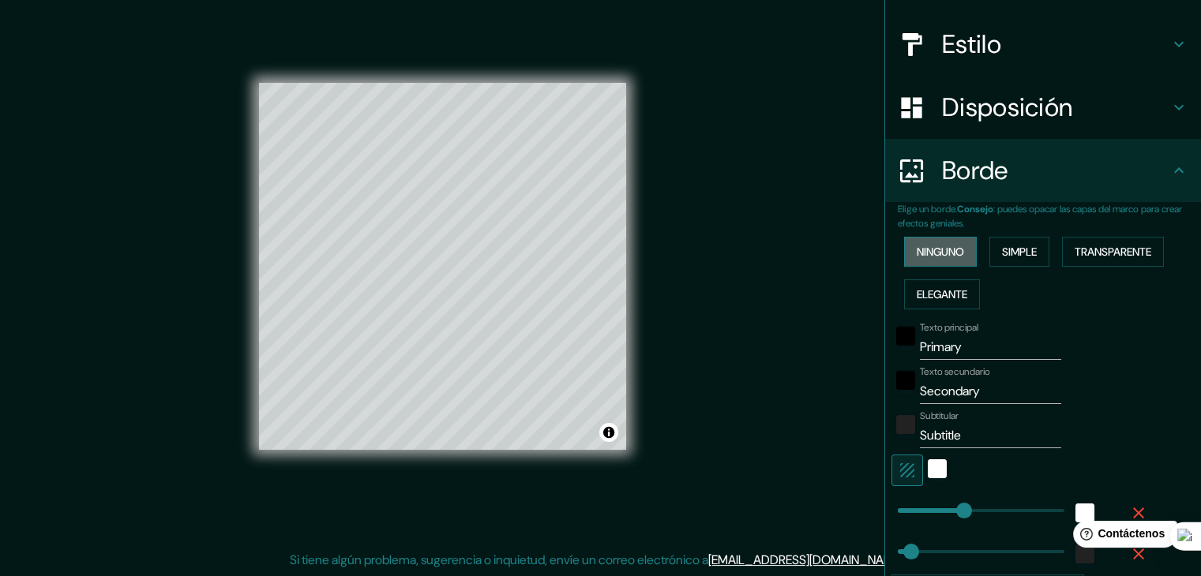
click at [928, 242] on font "Ninguno" at bounding box center [940, 252] width 47 height 21
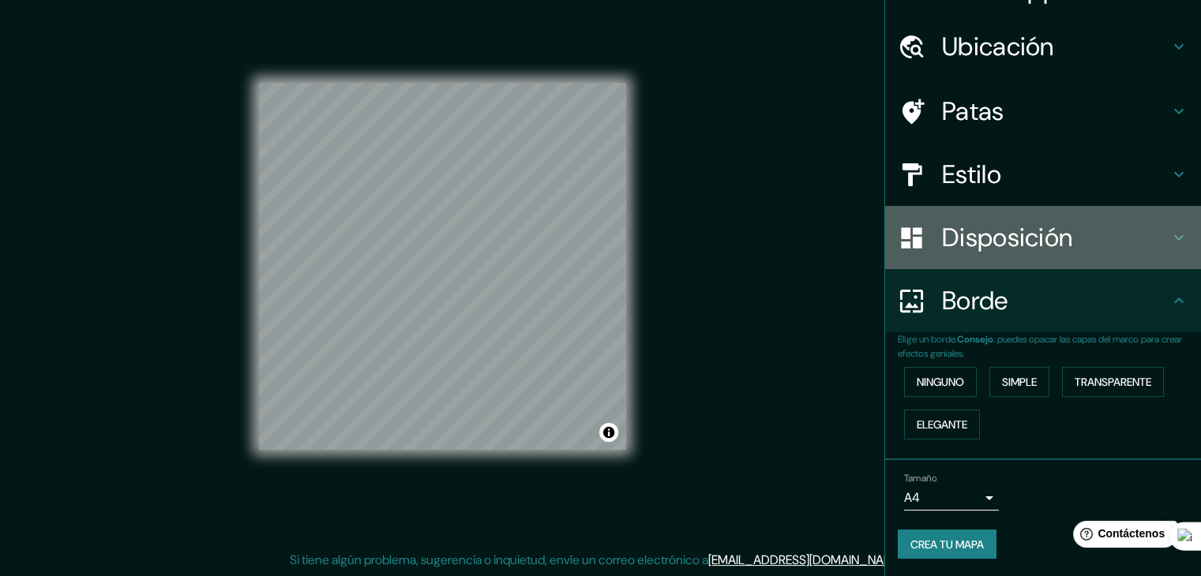
click at [1170, 229] on icon at bounding box center [1179, 237] width 19 height 19
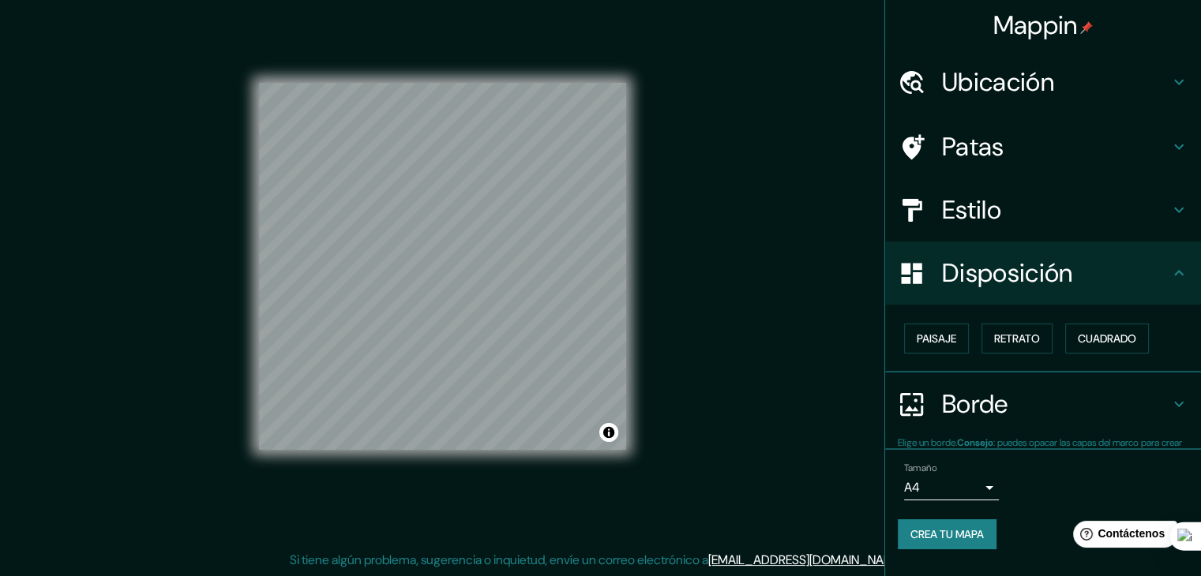
scroll to position [0, 0]
click at [1011, 336] on font "Retrato" at bounding box center [1017, 339] width 46 height 14
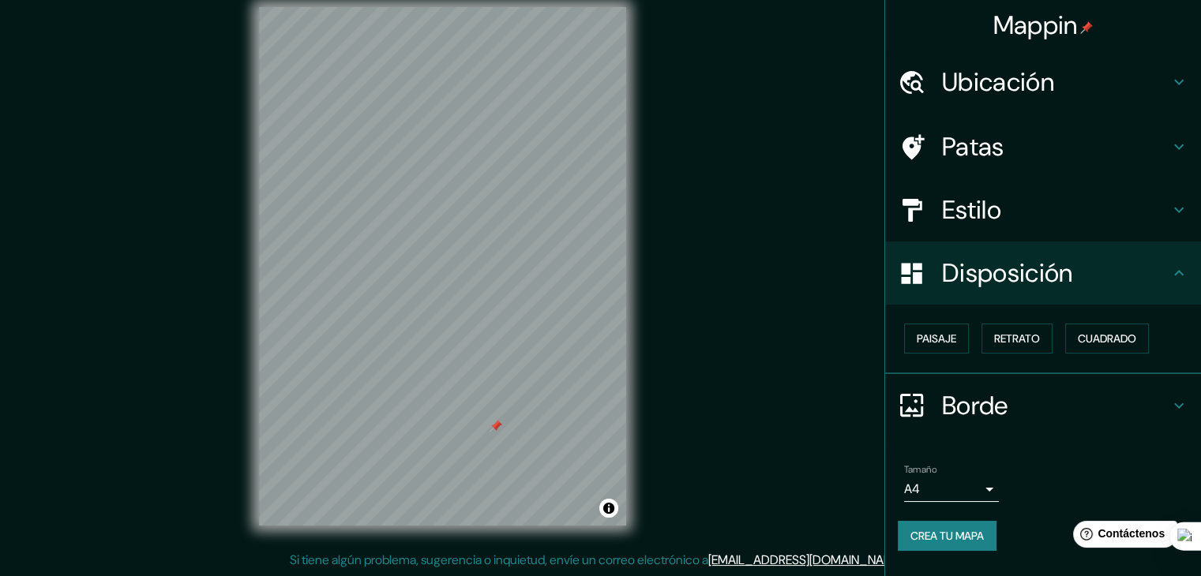
click at [982, 150] on font "Patas" at bounding box center [973, 146] width 62 height 33
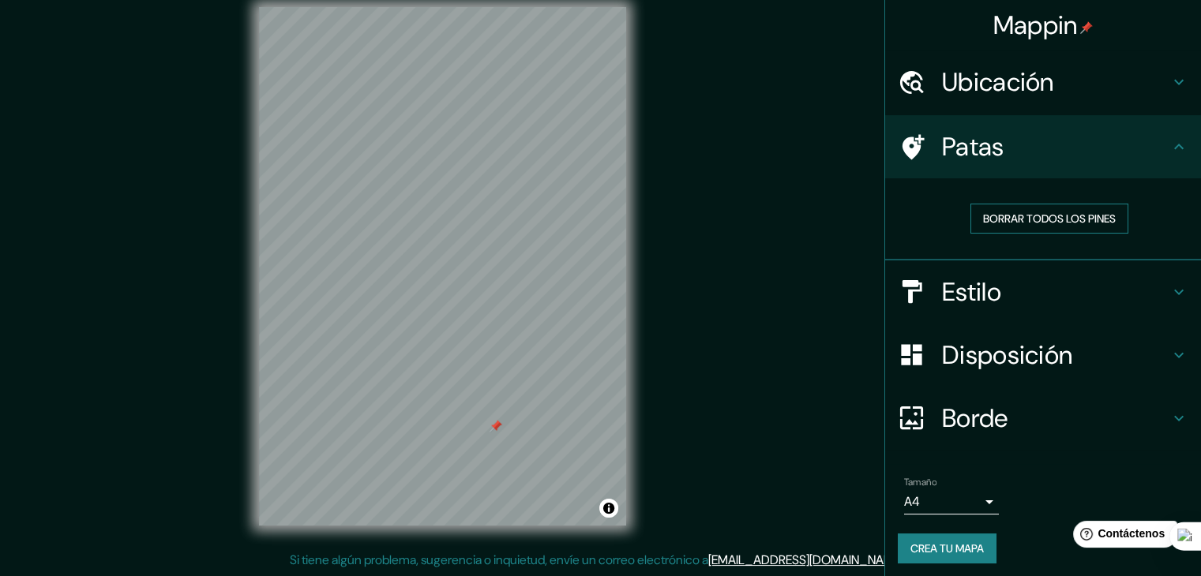
click at [986, 222] on font "Borrar todos los pines" at bounding box center [1049, 219] width 133 height 14
click at [242, 408] on div "© Mapbox © OpenStreetMap Mejorar este mapa" at bounding box center [443, 266] width 418 height 569
click at [242, 407] on div "© Mapbox © OpenStreetMap Mejorar este mapa" at bounding box center [443, 266] width 418 height 569
drag, startPoint x: 242, startPoint y: 405, endPoint x: 257, endPoint y: 402, distance: 14.6
click at [257, 402] on div "© Mapbox © OpenStreetMap Mejorar este mapa" at bounding box center [443, 266] width 418 height 569
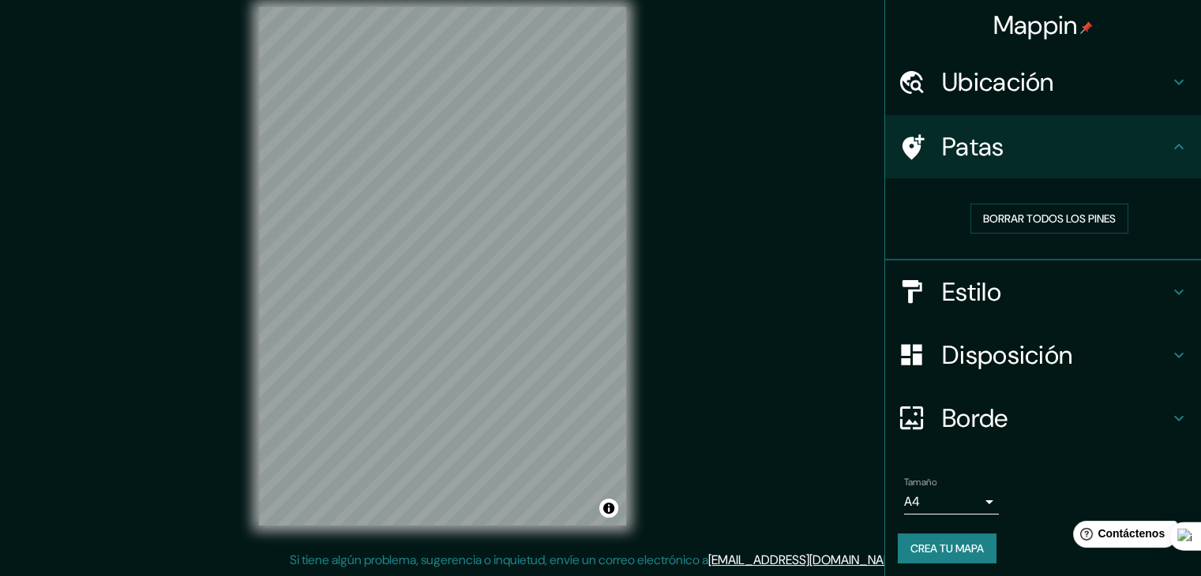
click at [1069, 287] on h4 "Estilo" at bounding box center [1055, 292] width 227 height 32
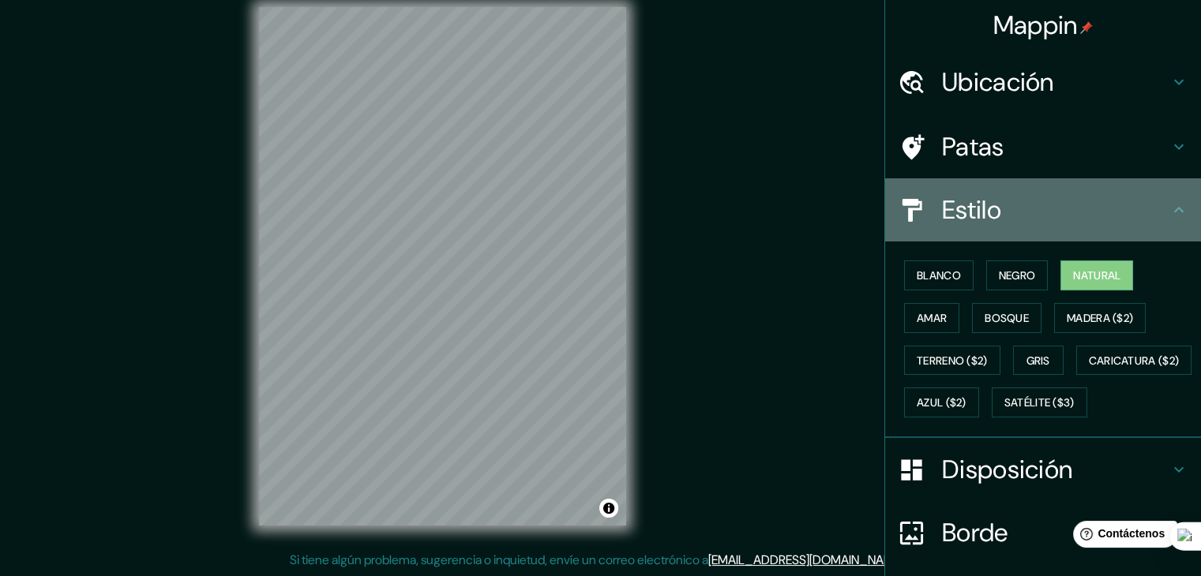
click at [1055, 220] on h4 "Estilo" at bounding box center [1055, 210] width 227 height 32
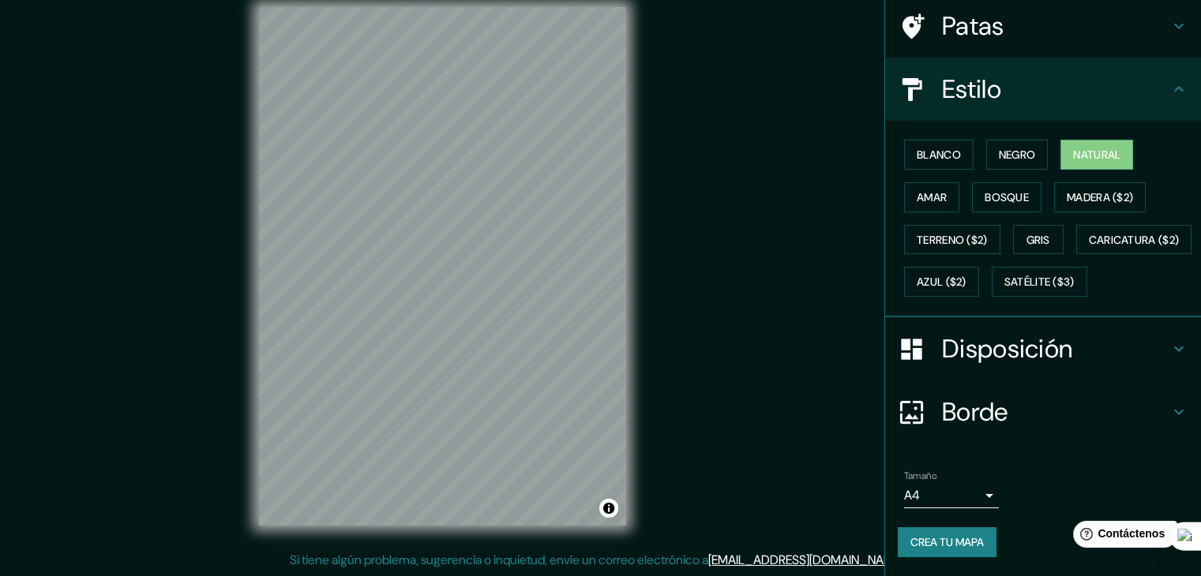
scroll to position [160, 0]
click at [942, 490] on body "Mappin Ubicación Patas Estilo Blanco Negro Natural Amar Bosque Madera ($2) Terr…" at bounding box center [600, 270] width 1201 height 576
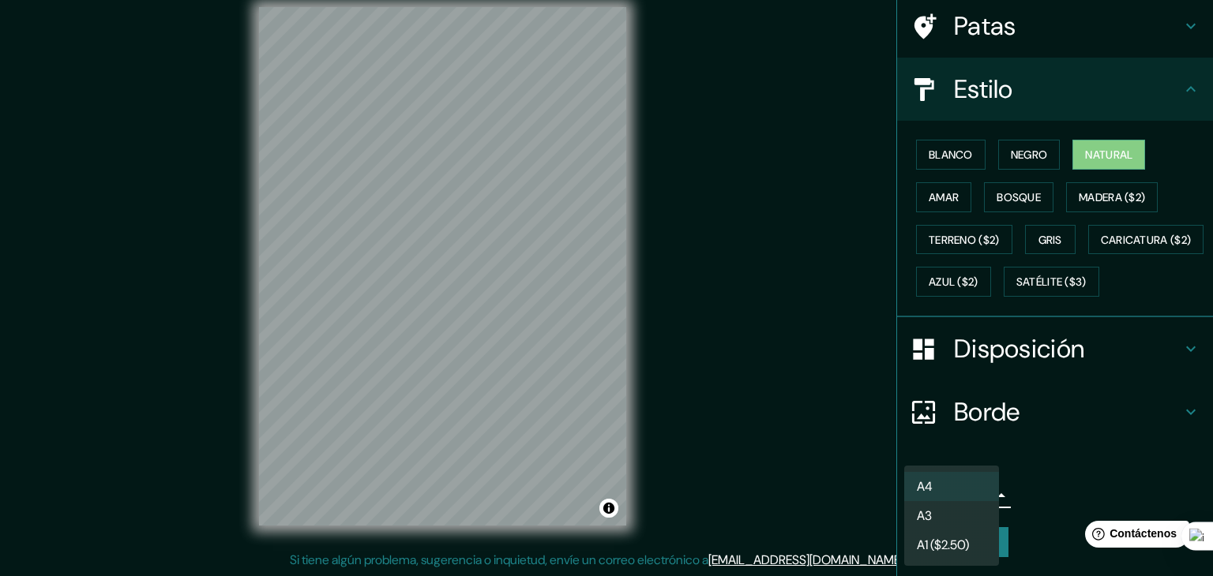
click at [941, 554] on font "A1 ($2.50)" at bounding box center [943, 545] width 52 height 17
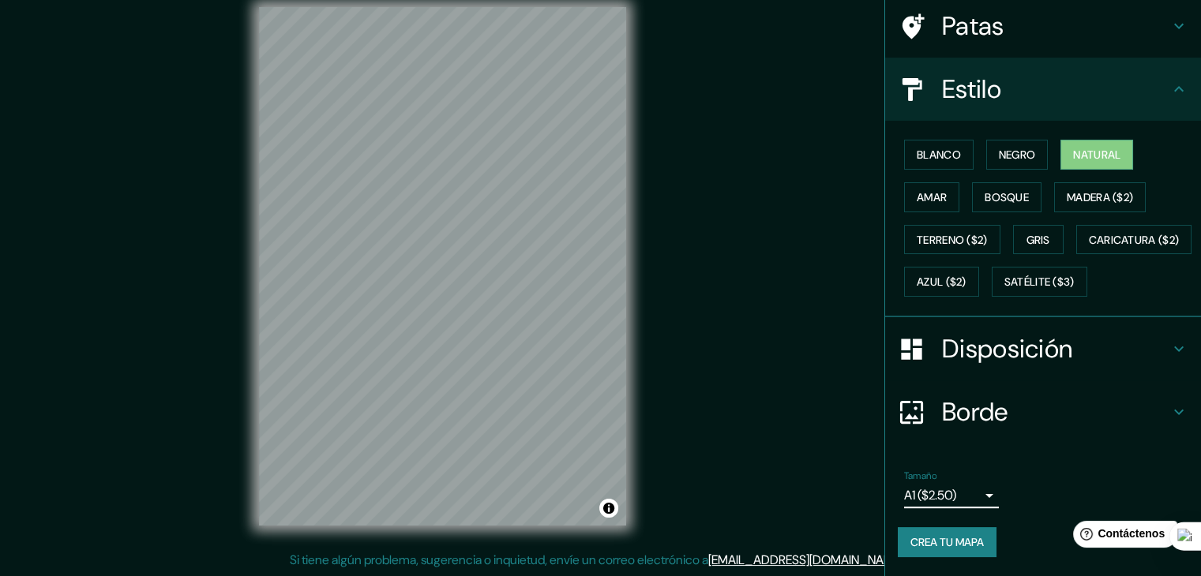
click at [938, 546] on font "Crea tu mapa" at bounding box center [947, 542] width 73 height 14
click at [704, 309] on div "Mappin Ubicación Patas Estilo Blanco Negro Natural Amar Bosque Madera ($2) Terr…" at bounding box center [600, 279] width 1201 height 595
click at [197, 332] on div "Mappin Ubicación Patas Estilo Blanco Negro Natural Amar Bosque Madera ($2) Terr…" at bounding box center [600, 279] width 1201 height 595
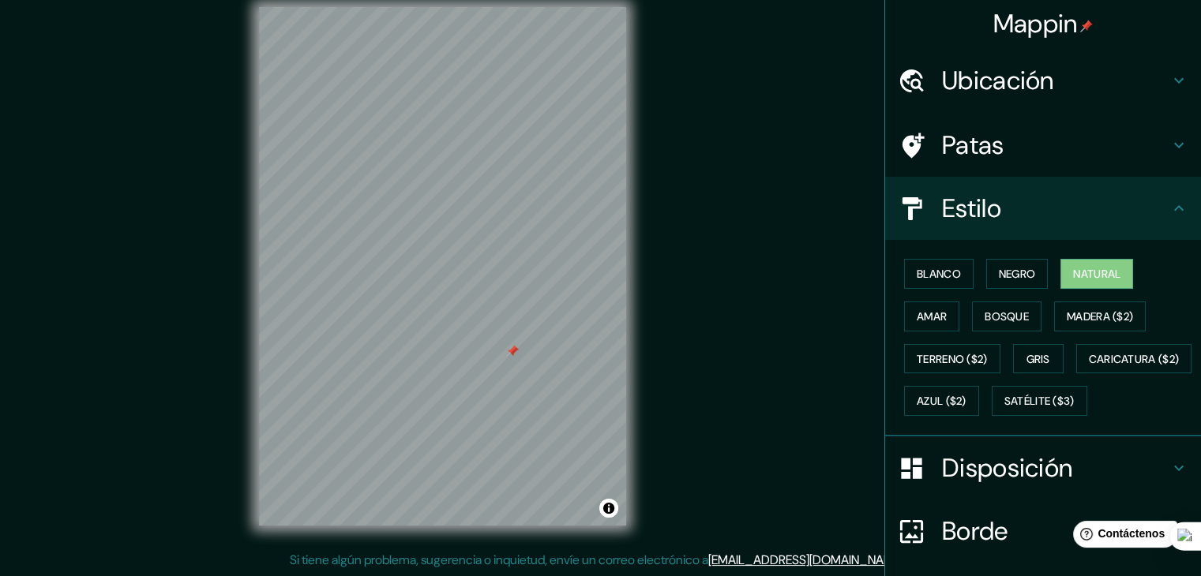
scroll to position [0, 0]
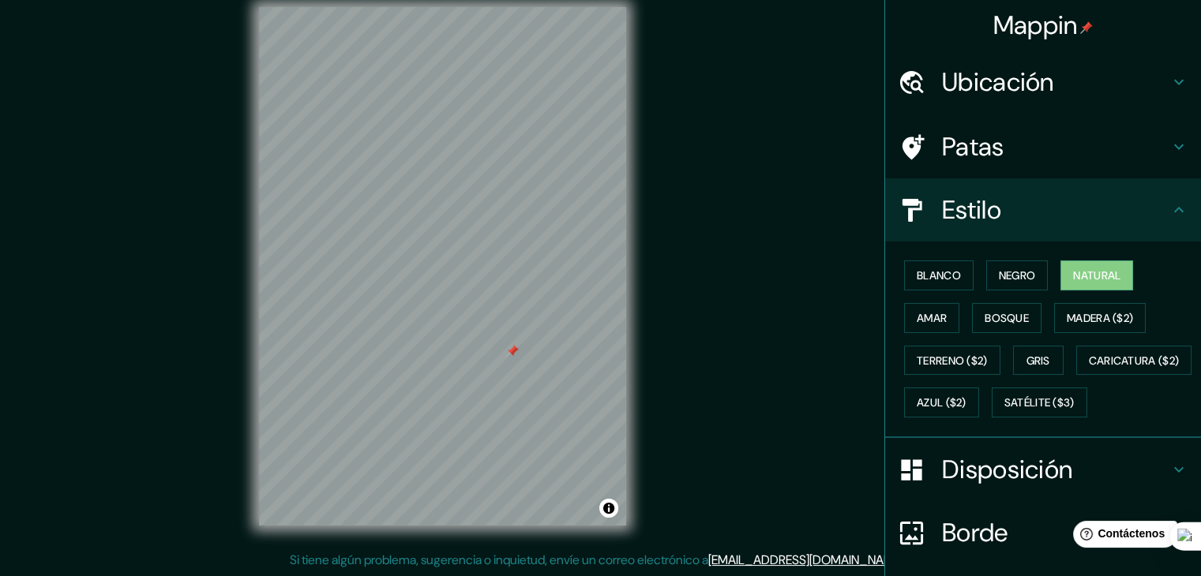
click at [992, 130] on div "Patas" at bounding box center [1043, 146] width 316 height 63
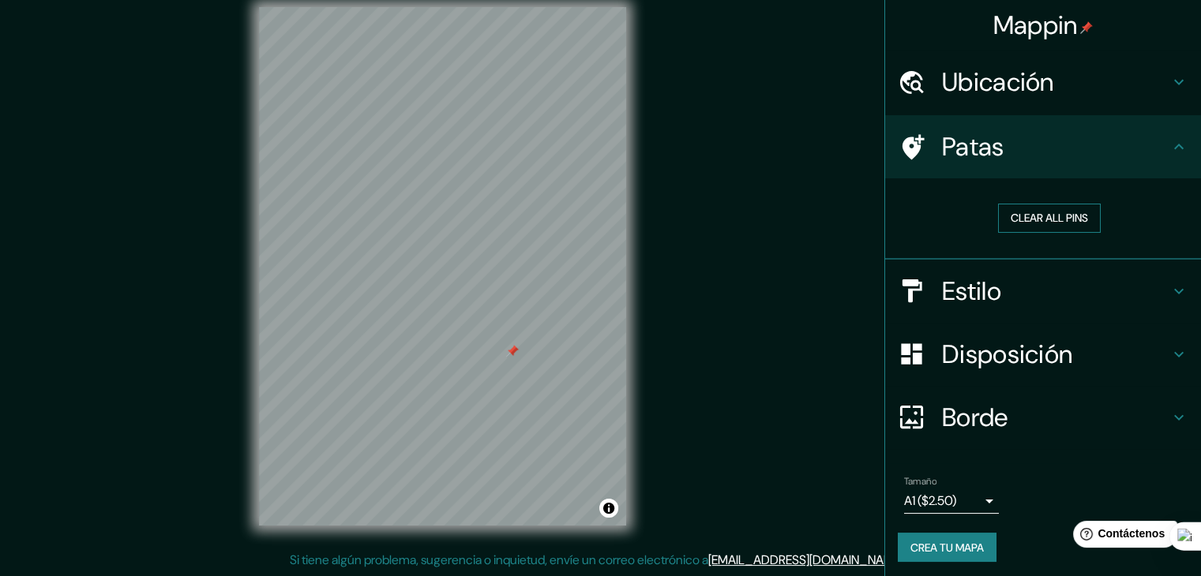
click at [998, 212] on button "Clear all pins" at bounding box center [1049, 218] width 103 height 29
click at [735, 411] on div "Mappin Ubicación Patas Clear all pins Estilo Disposición Borde Elige un borde. …" at bounding box center [600, 279] width 1201 height 595
click at [231, 447] on div "Mappin Ubicación Patas Clear all pins Estilo Disposición Borde Elige un borde. …" at bounding box center [600, 279] width 1201 height 595
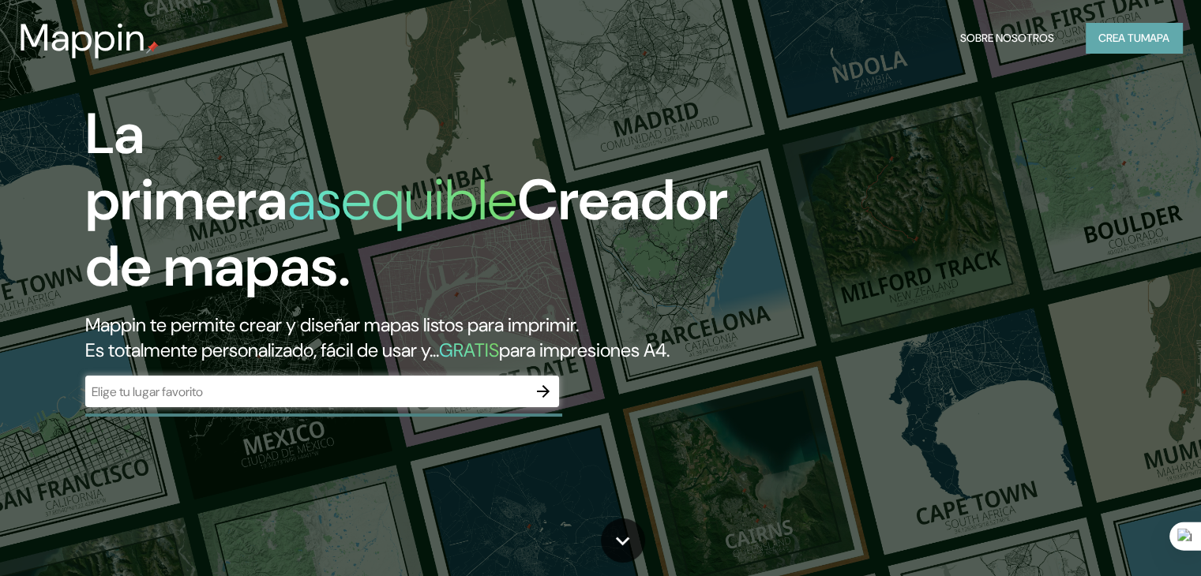
drag, startPoint x: 0, startPoint y: 0, endPoint x: 1159, endPoint y: 38, distance: 1159.9
click at [1159, 38] on font "mapa" at bounding box center [1155, 38] width 28 height 14
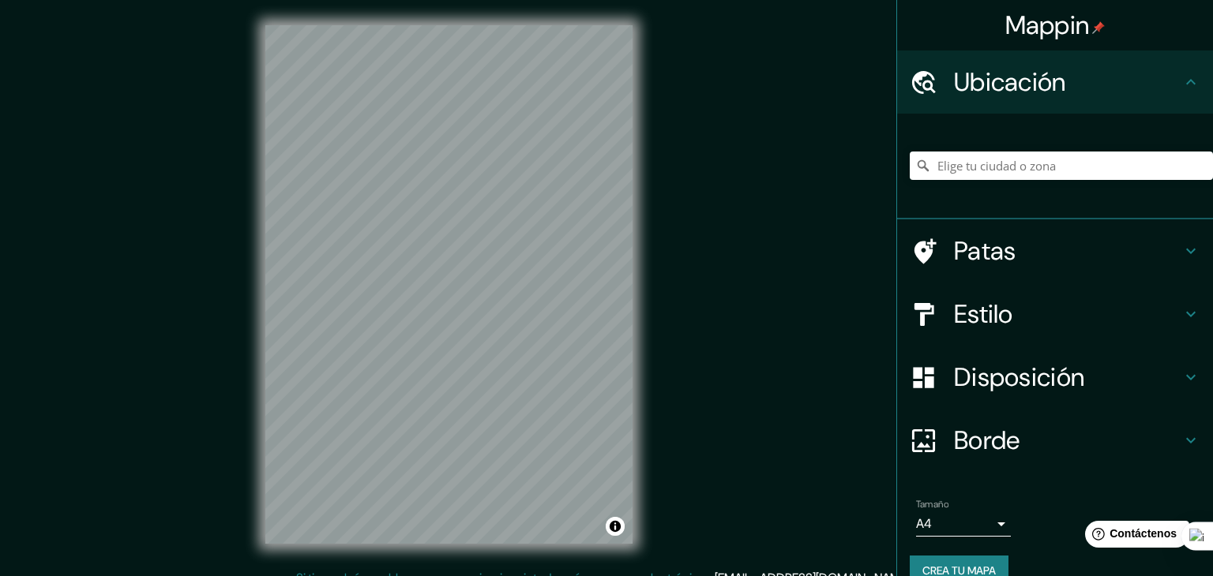
click at [942, 523] on body "Mappin Ubicación Patas Estilo Disposición Borde Elige un borde. Consejo : puede…" at bounding box center [606, 288] width 1213 height 576
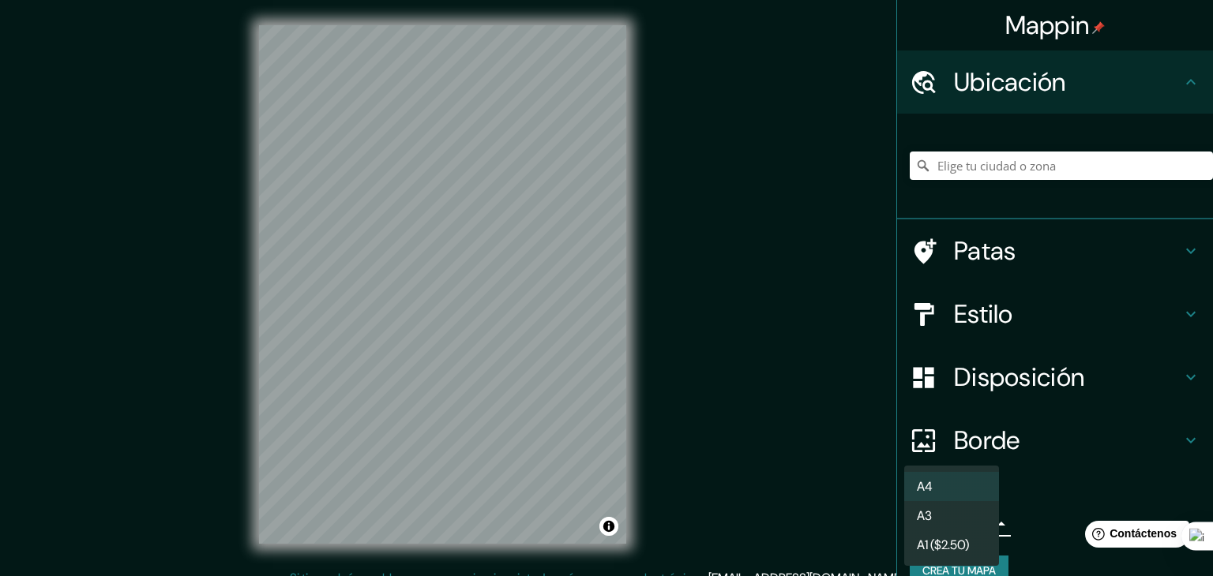
click at [951, 543] on font "A1 ($2.50)" at bounding box center [943, 545] width 52 height 17
type input "a3"
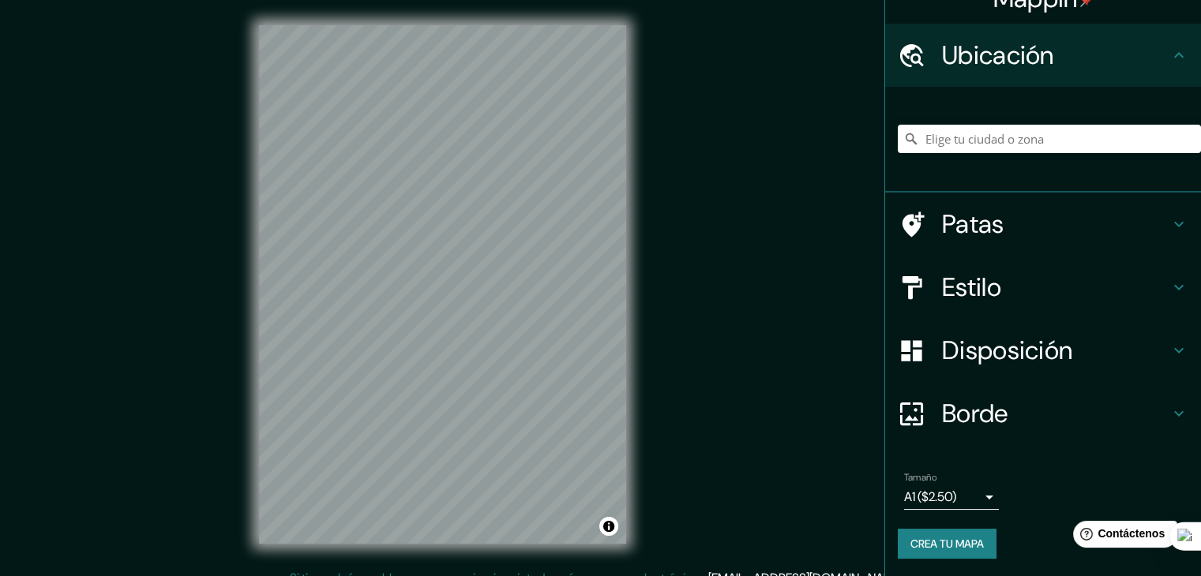
scroll to position [28, 0]
click at [997, 276] on h4 "Estilo" at bounding box center [1055, 287] width 227 height 32
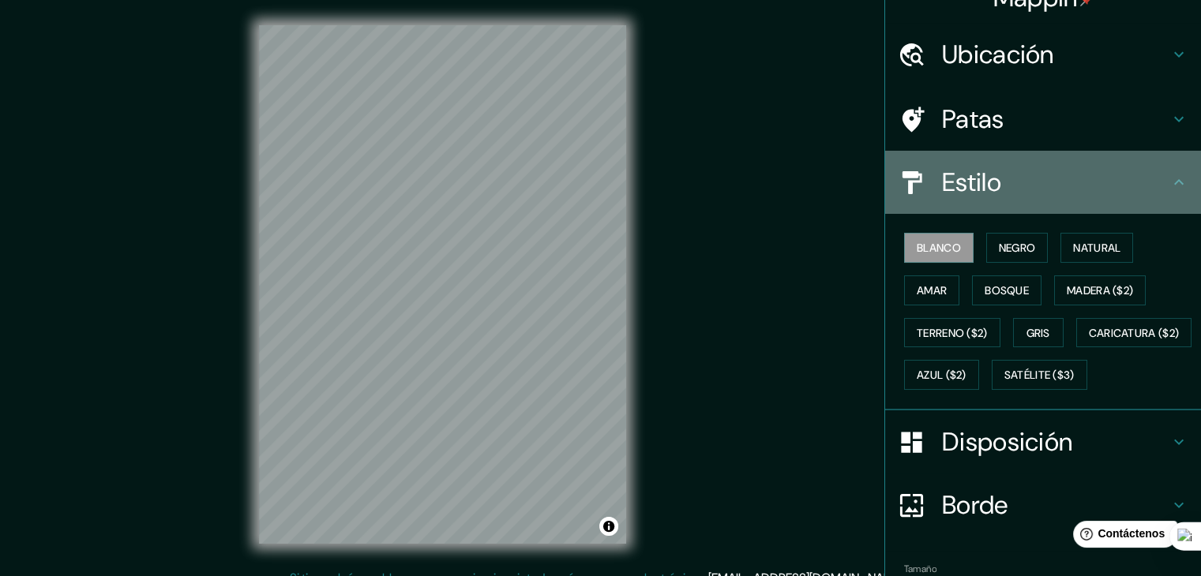
click at [993, 175] on h4 "Estilo" at bounding box center [1055, 183] width 227 height 32
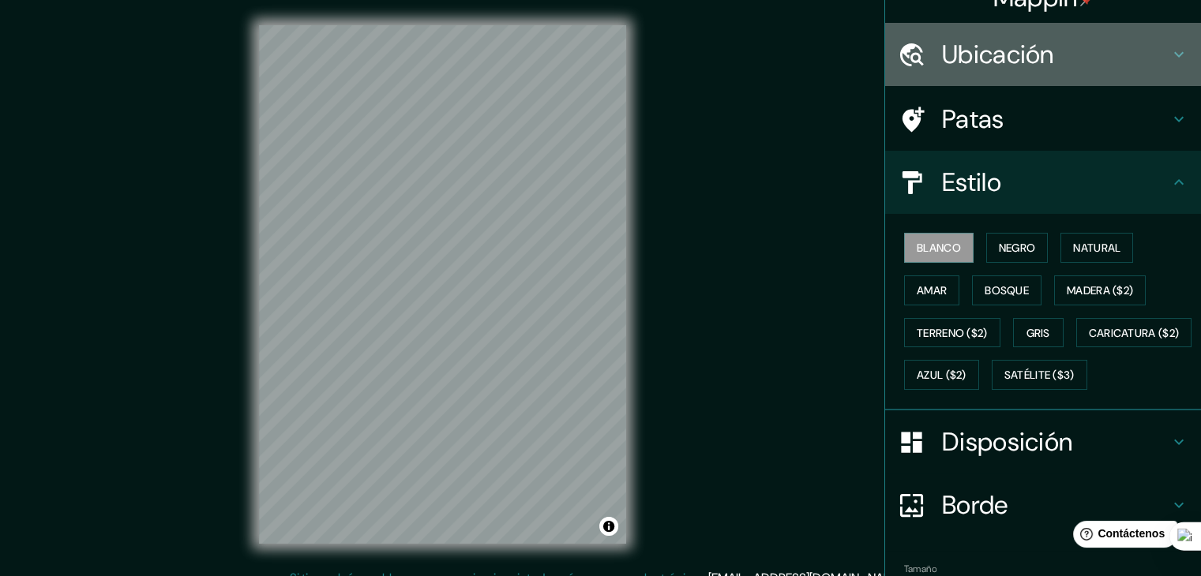
click at [1004, 61] on font "Ubicación" at bounding box center [998, 54] width 112 height 33
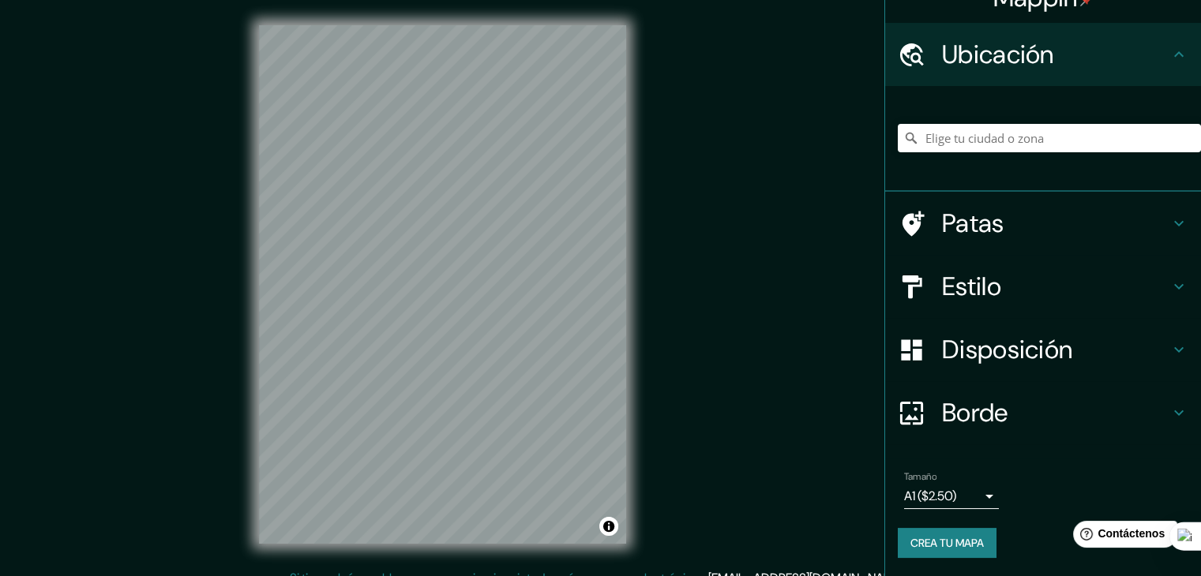
click at [1004, 61] on font "Ubicación" at bounding box center [998, 54] width 112 height 33
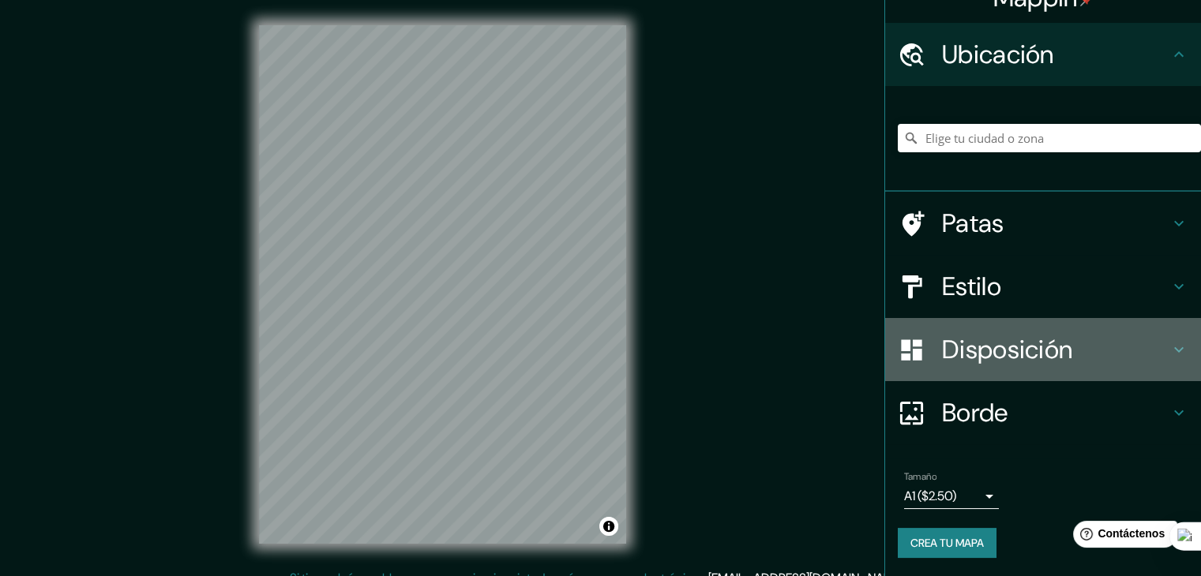
click at [1027, 353] on font "Disposición" at bounding box center [1007, 349] width 130 height 33
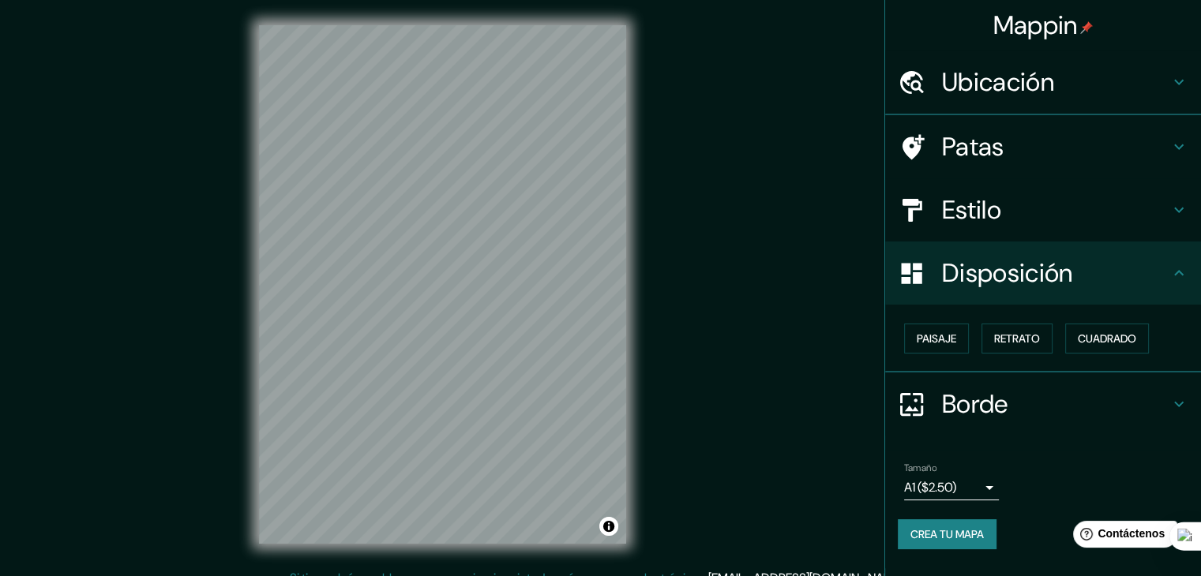
scroll to position [0, 0]
click at [1022, 280] on font "Disposición" at bounding box center [1007, 273] width 130 height 33
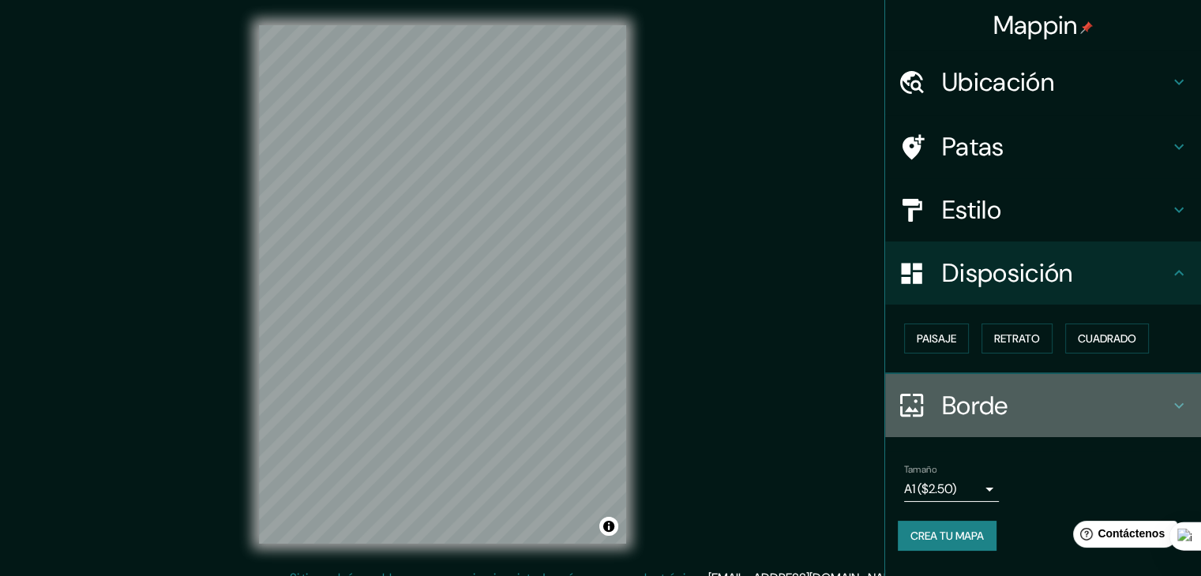
click at [1014, 392] on h4 "Borde" at bounding box center [1055, 406] width 227 height 32
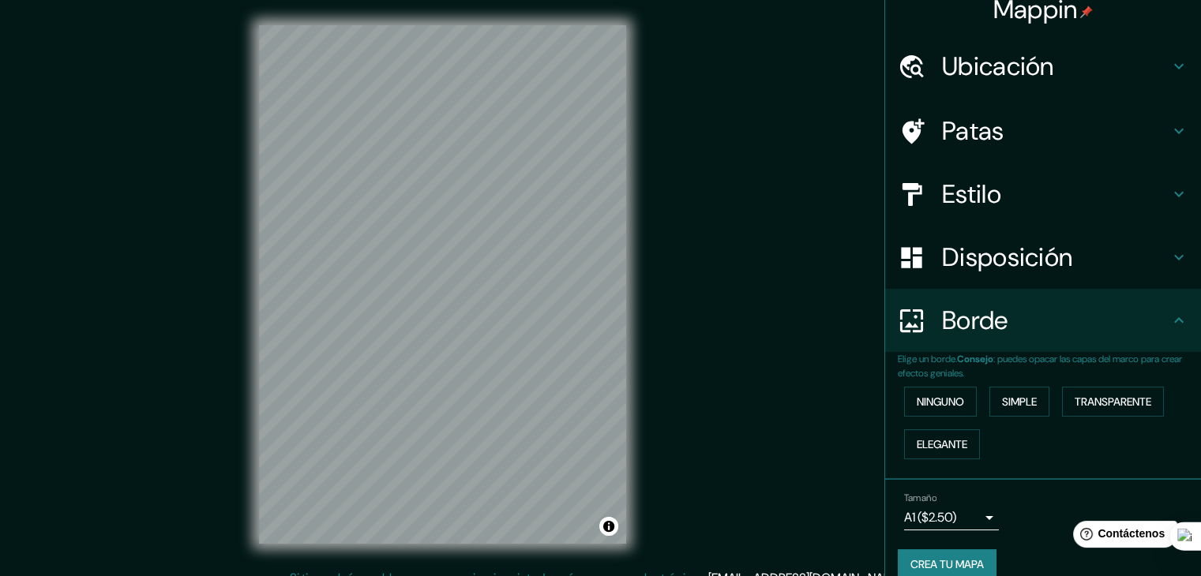
scroll to position [36, 0]
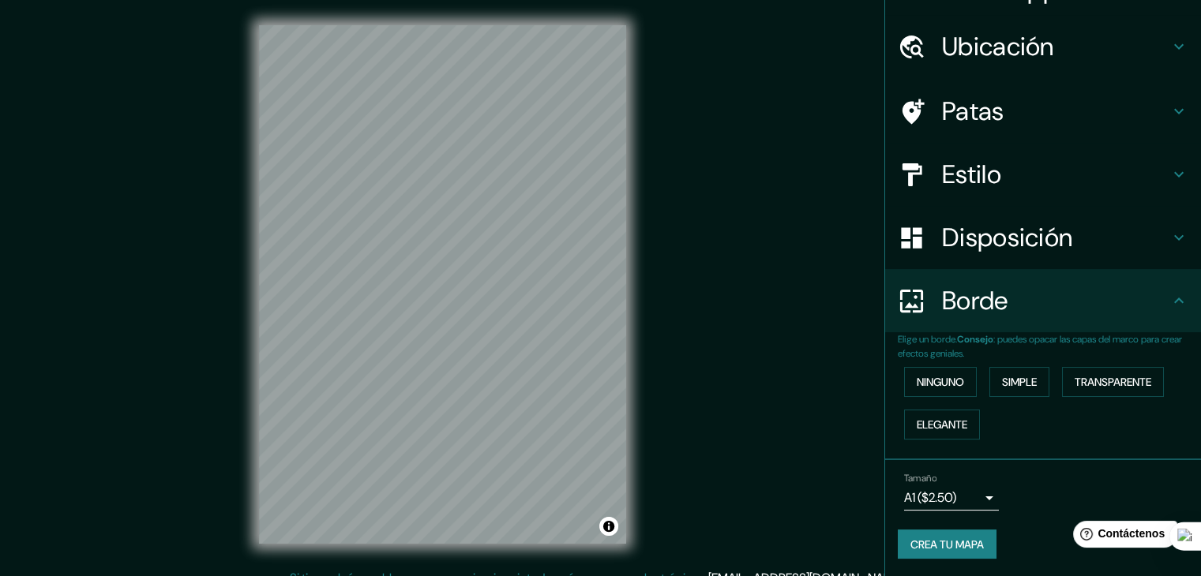
click at [986, 299] on font "Borde" at bounding box center [975, 300] width 66 height 33
click at [974, 99] on font "Patas" at bounding box center [973, 111] width 62 height 33
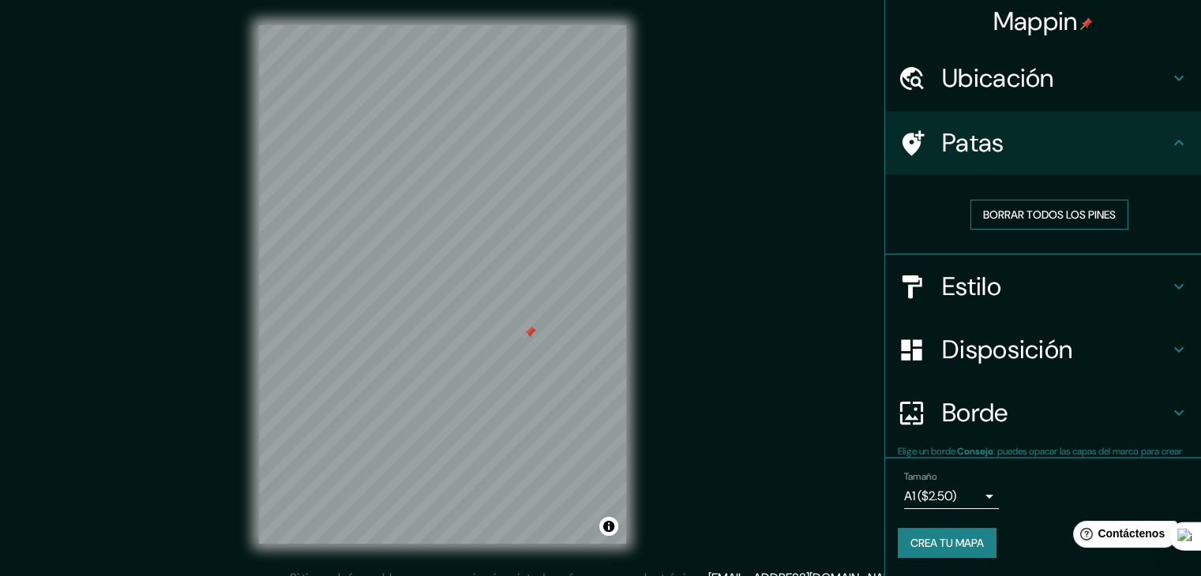
scroll to position [4, 0]
click at [983, 221] on font "Borrar todos los pines" at bounding box center [1049, 215] width 133 height 21
click at [248, 471] on div "© Mapbox © OpenStreetMap Improve this map" at bounding box center [443, 284] width 418 height 569
